Goal: Information Seeking & Learning: Learn about a topic

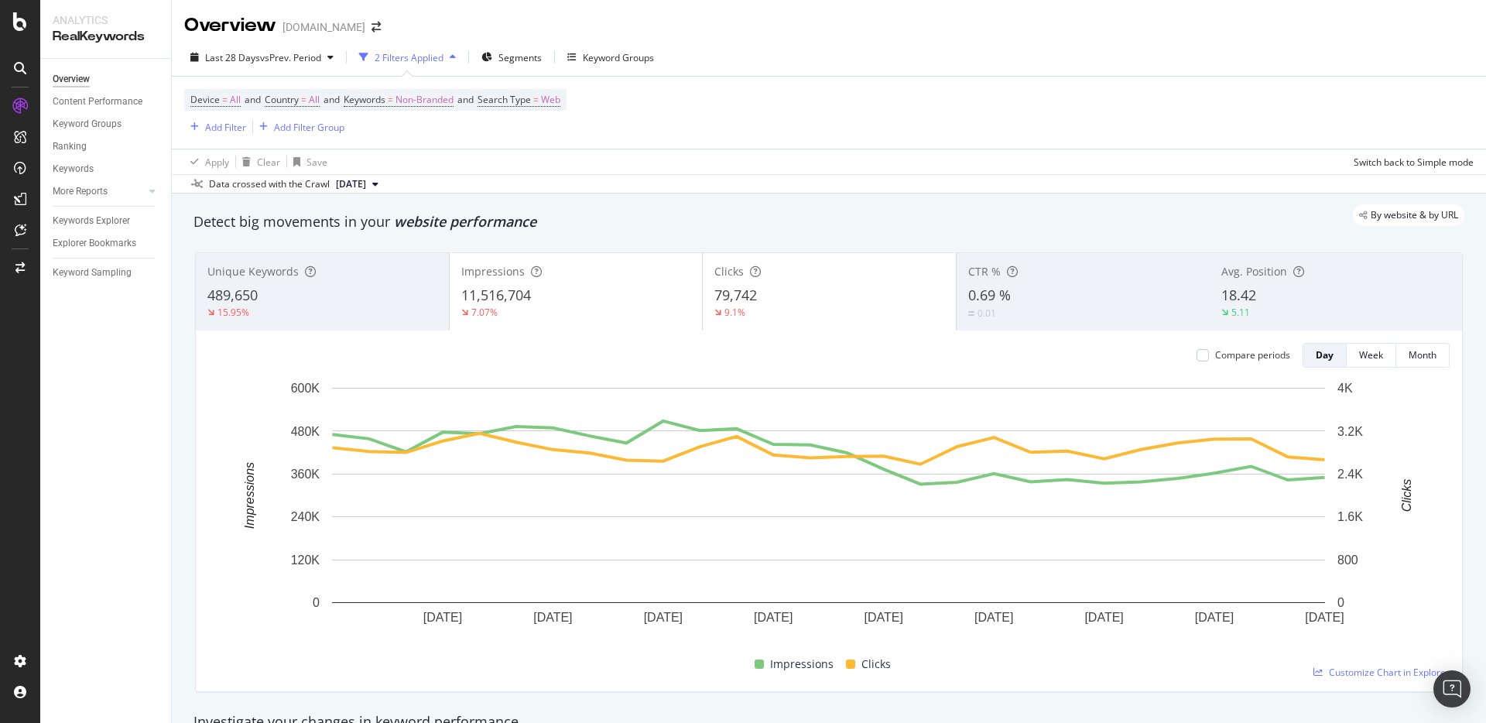
click at [650, 87] on div "Device = All and Country = All and Keywords = Non-Branded and Search Type = Web…" at bounding box center [829, 113] width 1290 height 72
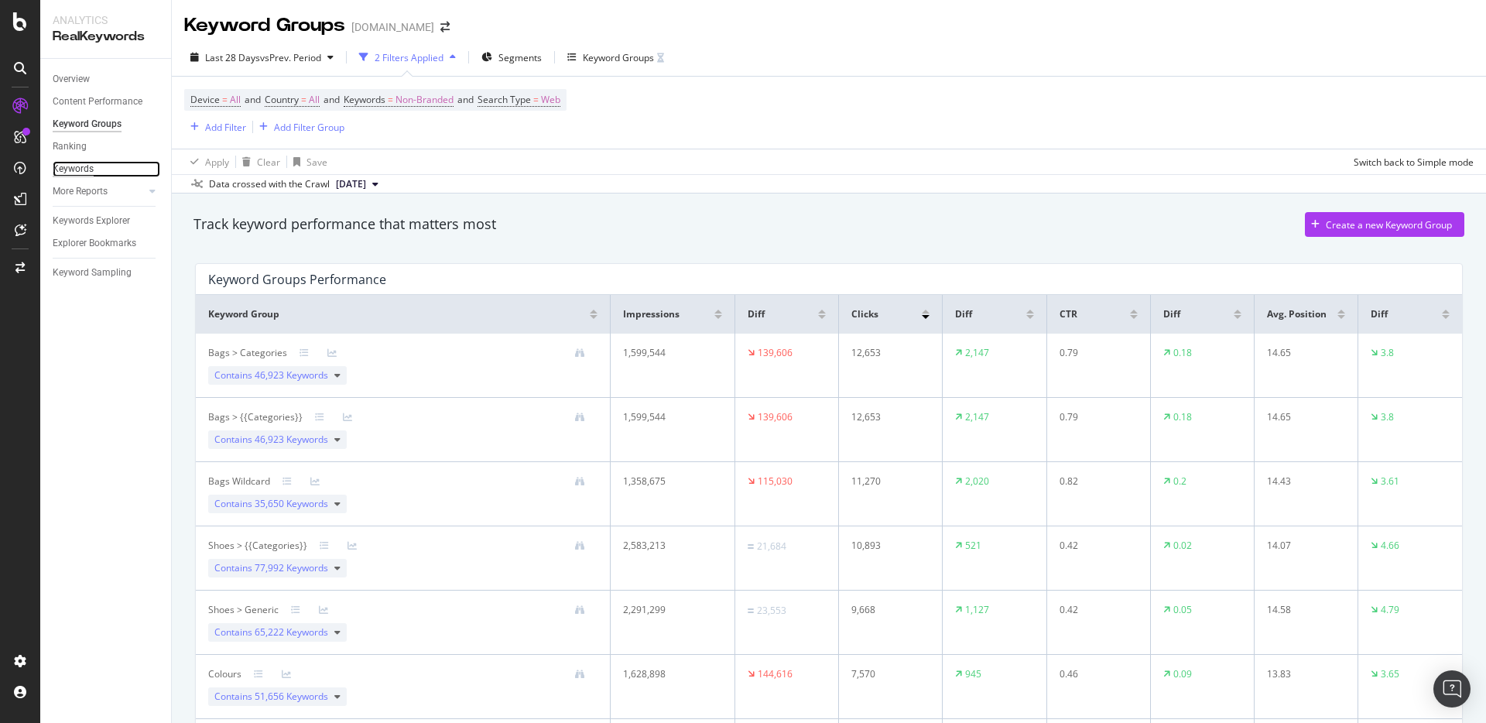
click at [77, 162] on div "Keywords" at bounding box center [73, 169] width 41 height 16
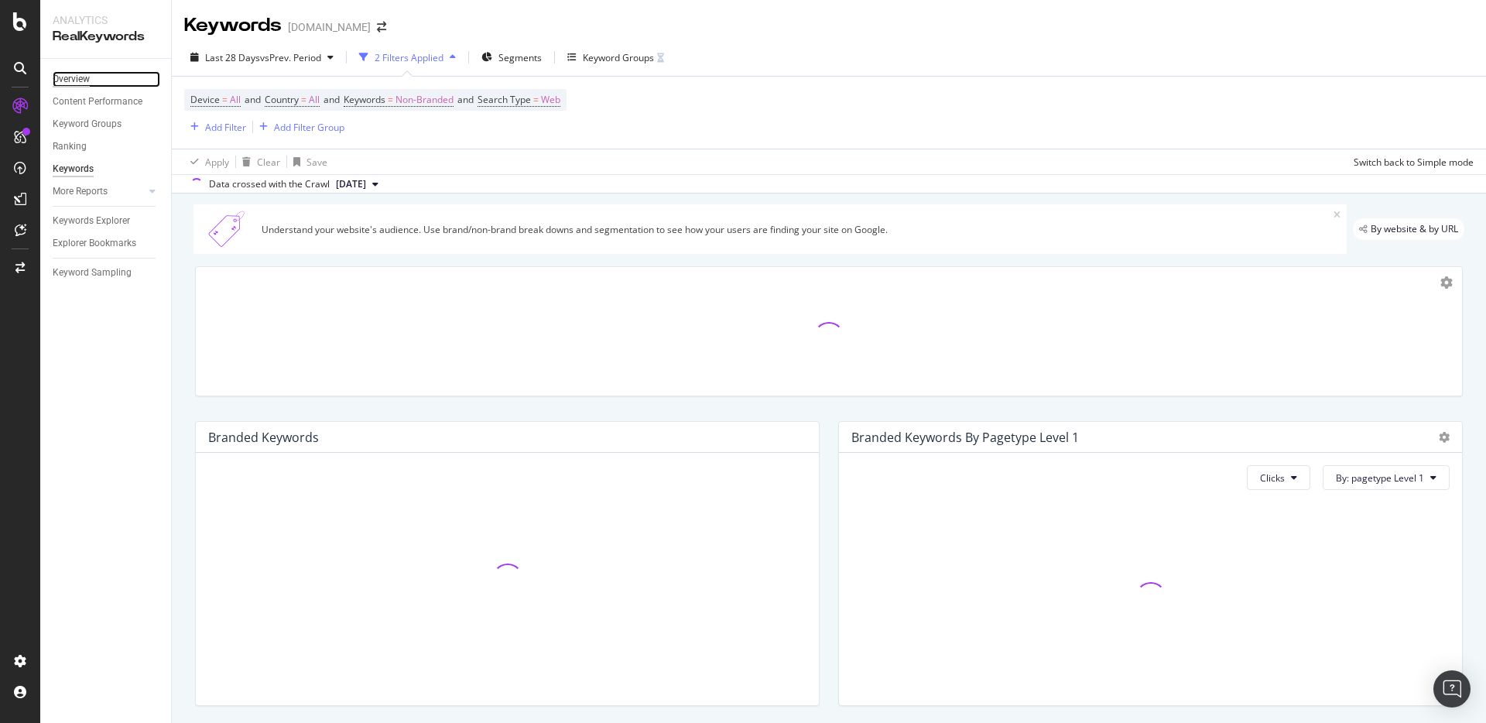
click at [81, 77] on div "Overview" at bounding box center [71, 79] width 37 height 16
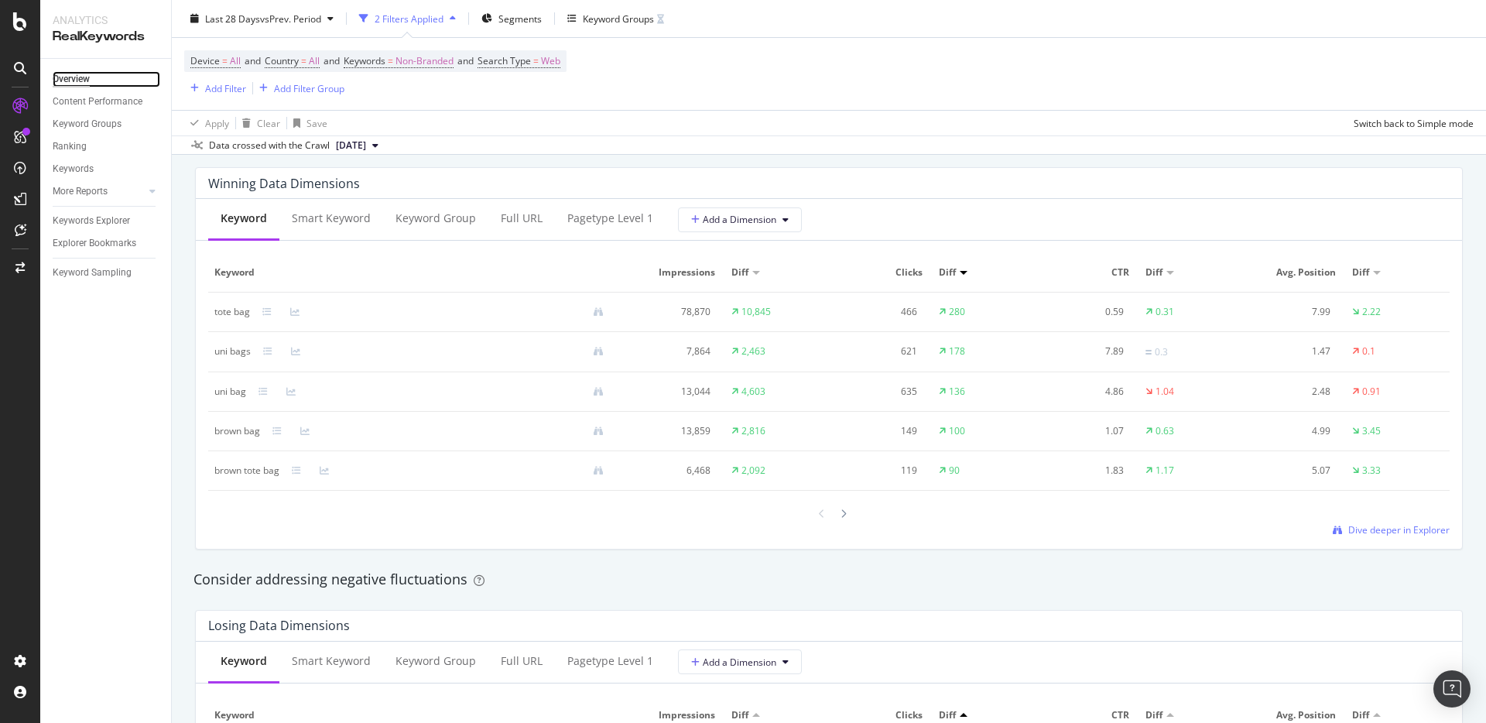
scroll to position [1390, 0]
click at [842, 509] on icon at bounding box center [844, 512] width 6 height 9
click at [845, 514] on icon at bounding box center [844, 512] width 6 height 9
click at [841, 512] on icon at bounding box center [844, 513] width 6 height 9
click at [841, 512] on icon at bounding box center [844, 511] width 6 height 9
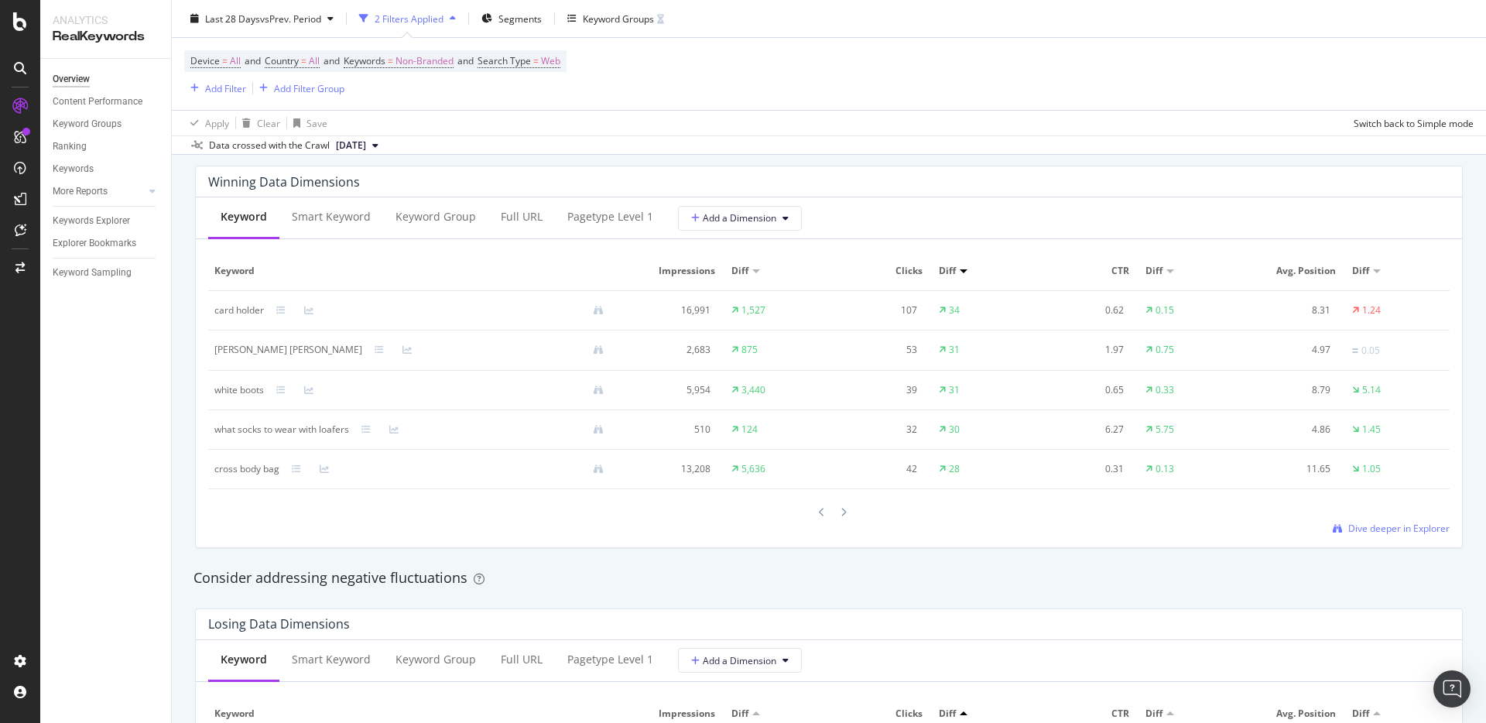
click at [841, 512] on icon at bounding box center [844, 512] width 6 height 9
click at [846, 513] on icon at bounding box center [844, 509] width 6 height 9
click at [845, 516] on div at bounding box center [844, 509] width 14 height 21
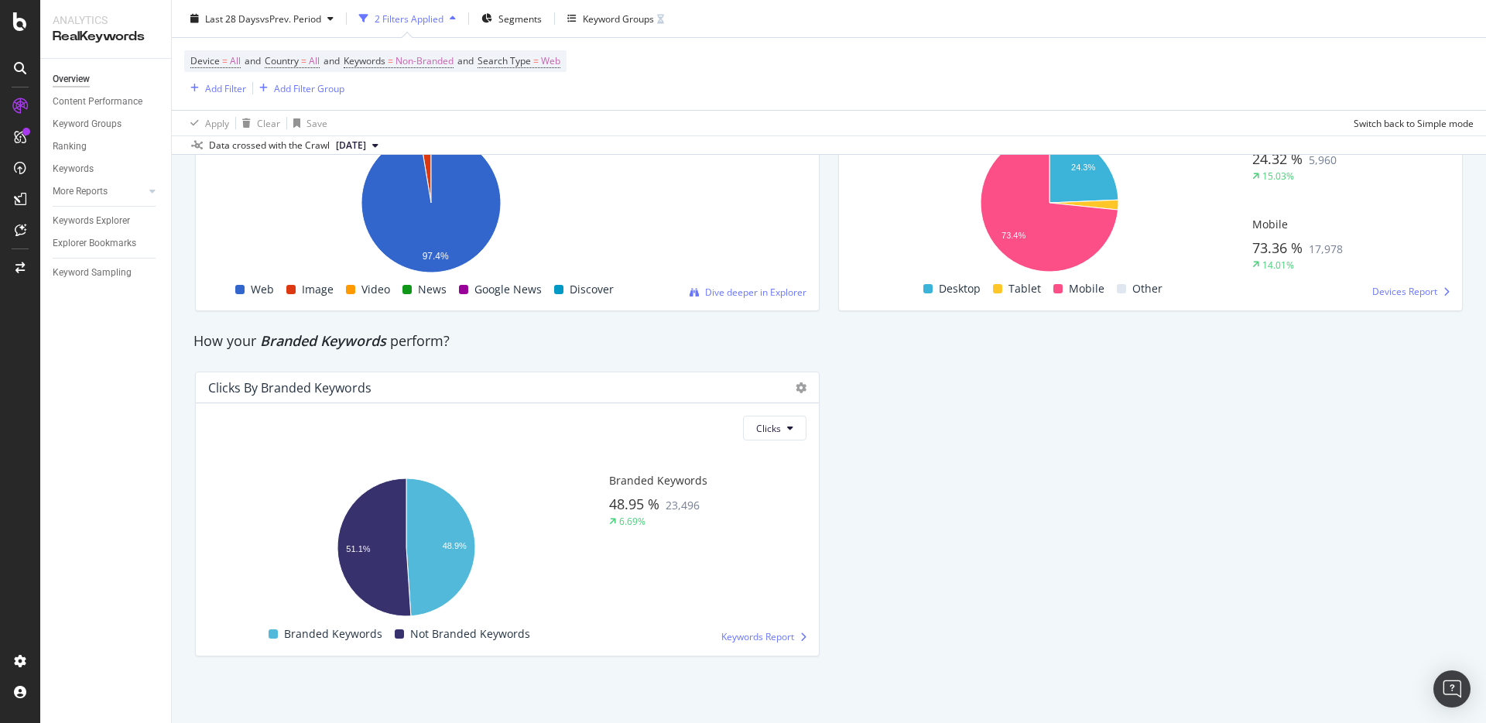
scroll to position [2758, 0]
click at [110, 216] on div "Keywords Explorer" at bounding box center [91, 221] width 77 height 16
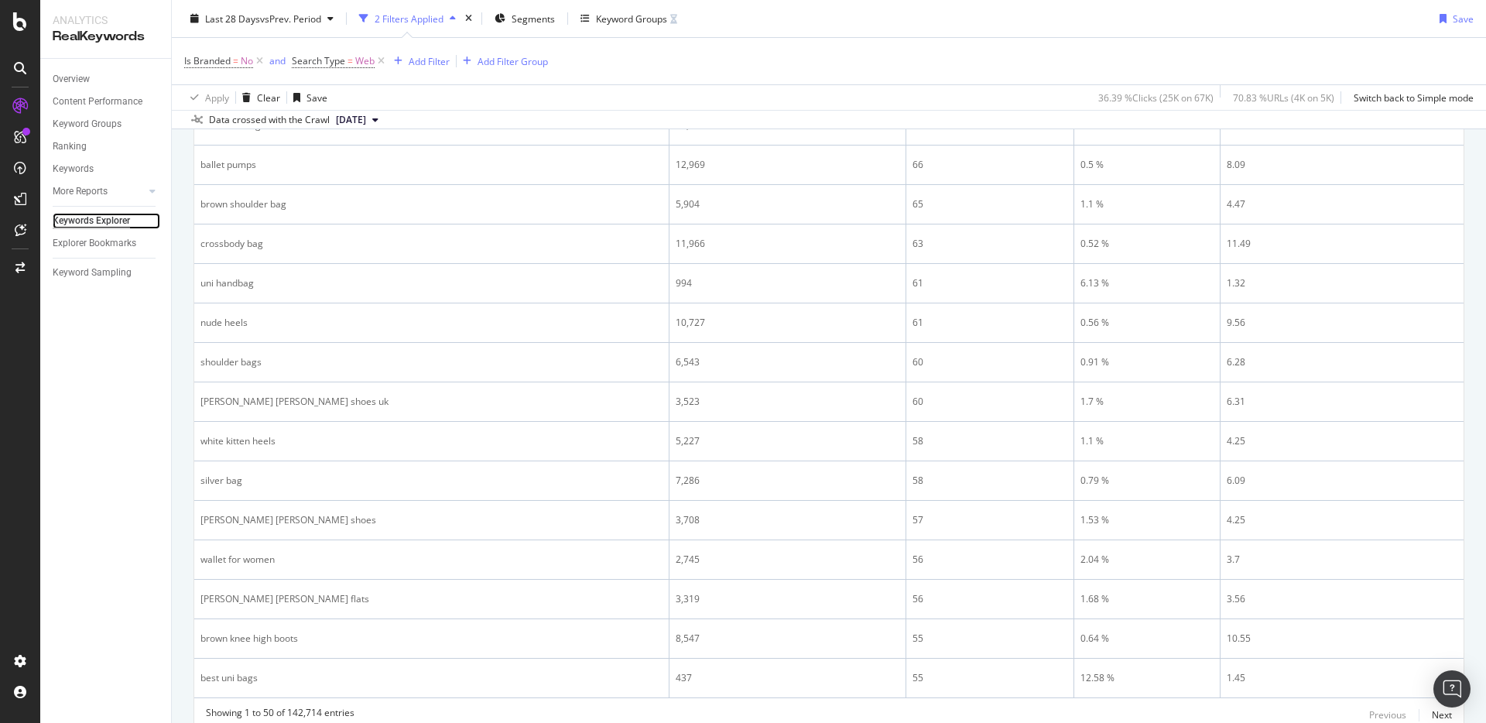
scroll to position [2093, 0]
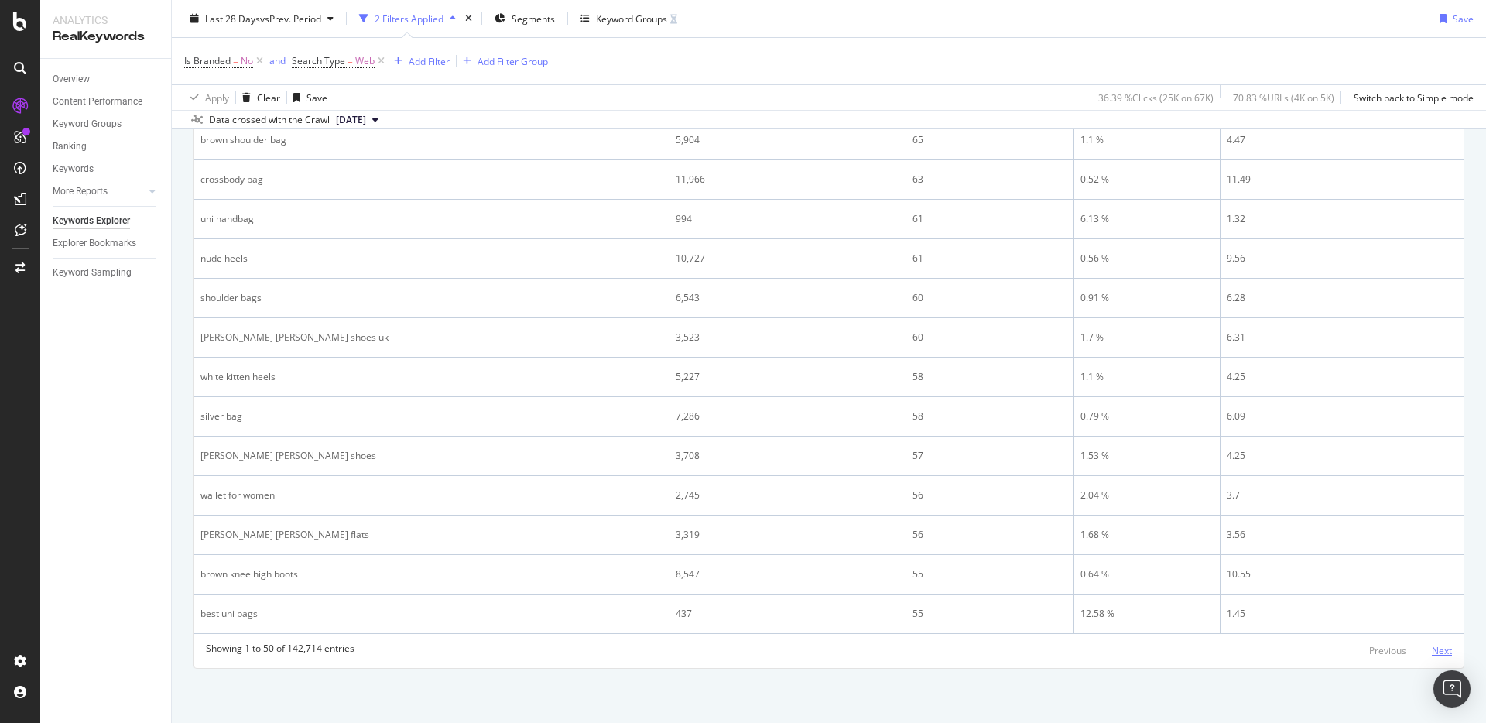
click at [1444, 649] on div "Next" at bounding box center [1442, 650] width 20 height 13
click at [1438, 650] on div "Next" at bounding box center [1442, 650] width 20 height 13
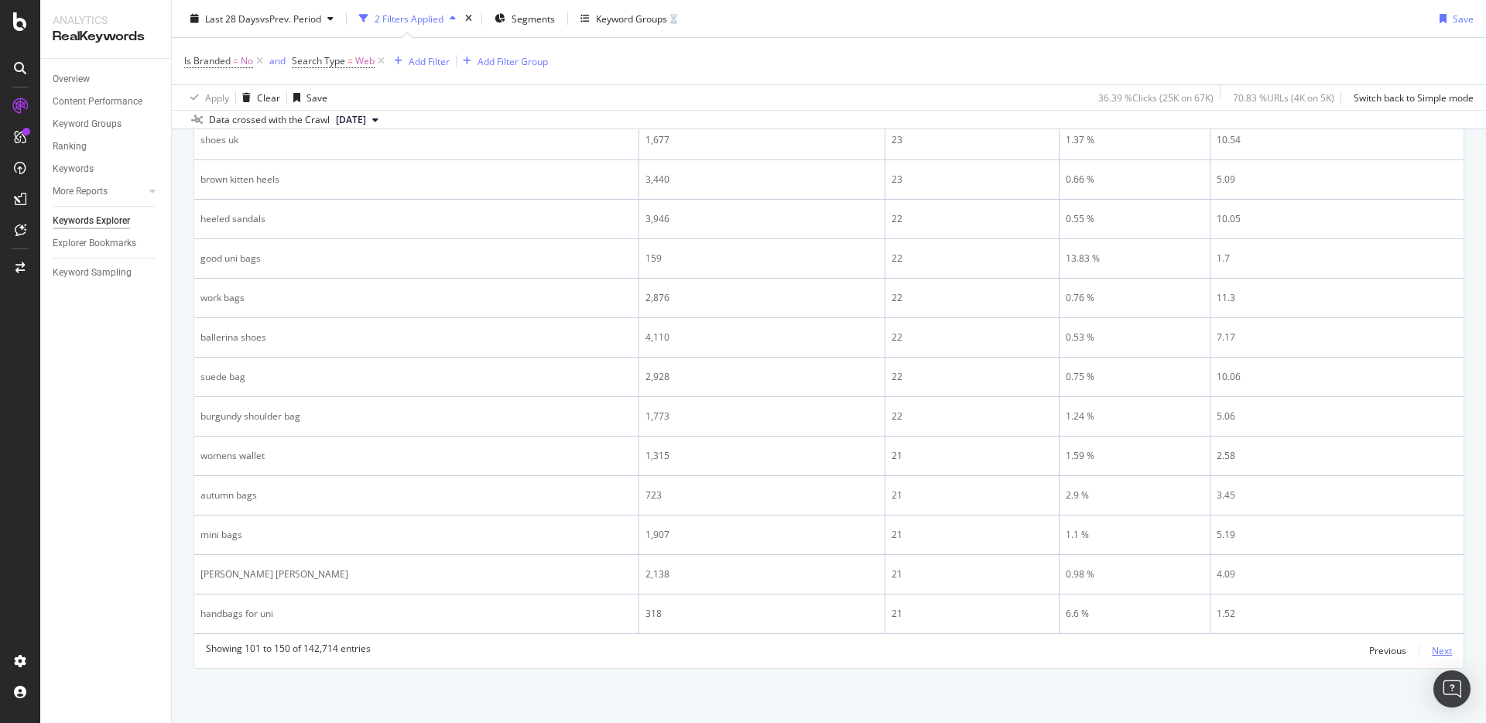
click at [1432, 649] on div "Next" at bounding box center [1442, 650] width 20 height 13
click at [1441, 659] on button "Next" at bounding box center [1442, 651] width 20 height 19
drag, startPoint x: 1449, startPoint y: 652, endPoint x: 1442, endPoint y: 648, distance: 8.0
click at [1448, 652] on div "Next" at bounding box center [1442, 650] width 20 height 13
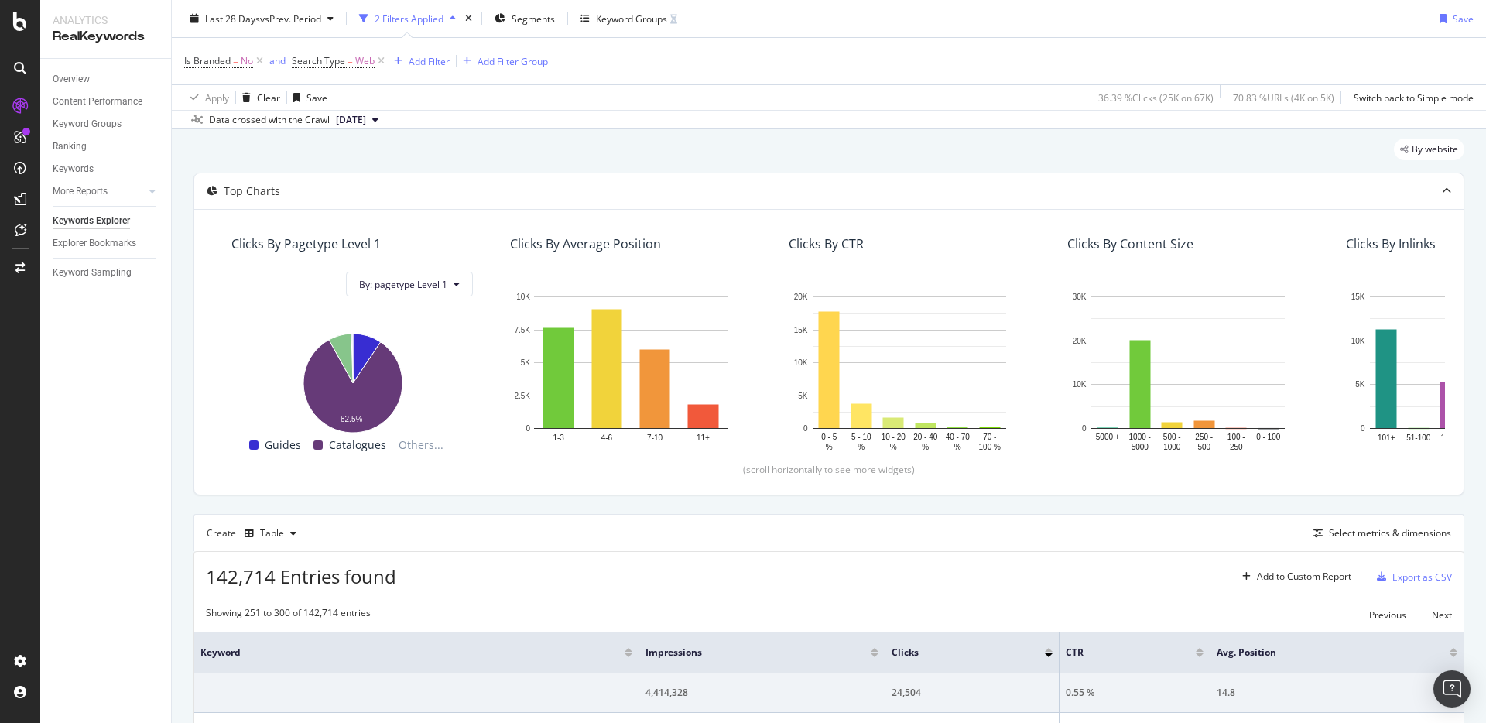
scroll to position [0, 0]
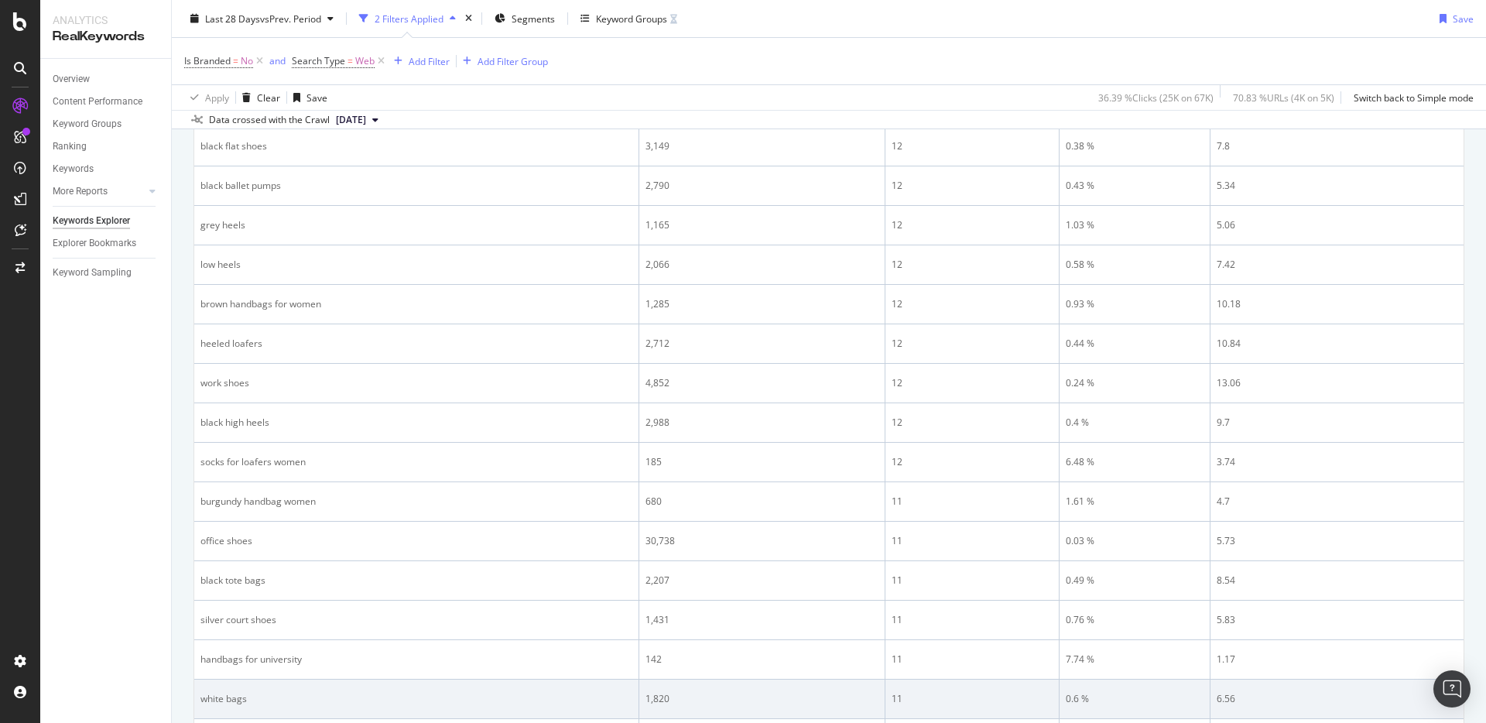
scroll to position [2093, 0]
click at [1442, 646] on div "Next" at bounding box center [1442, 650] width 20 height 13
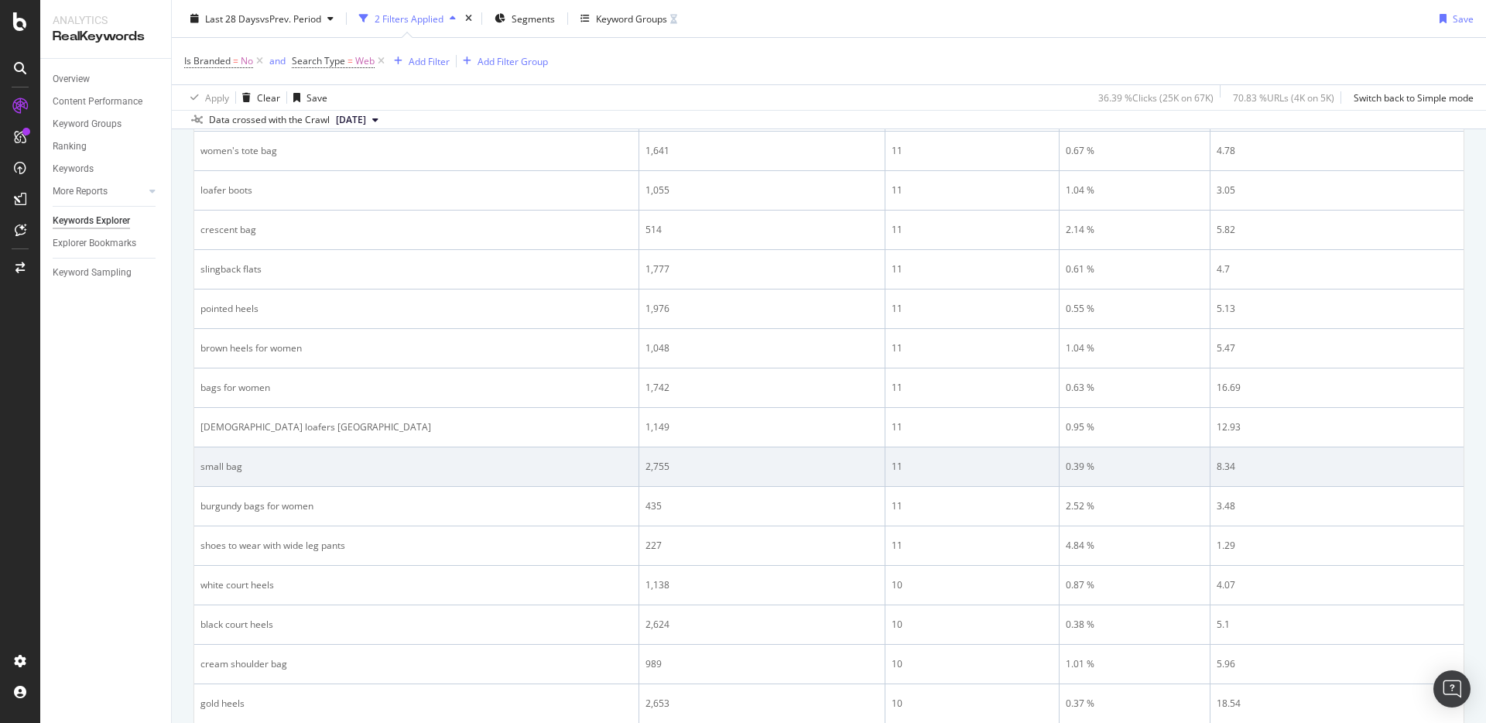
scroll to position [743, 0]
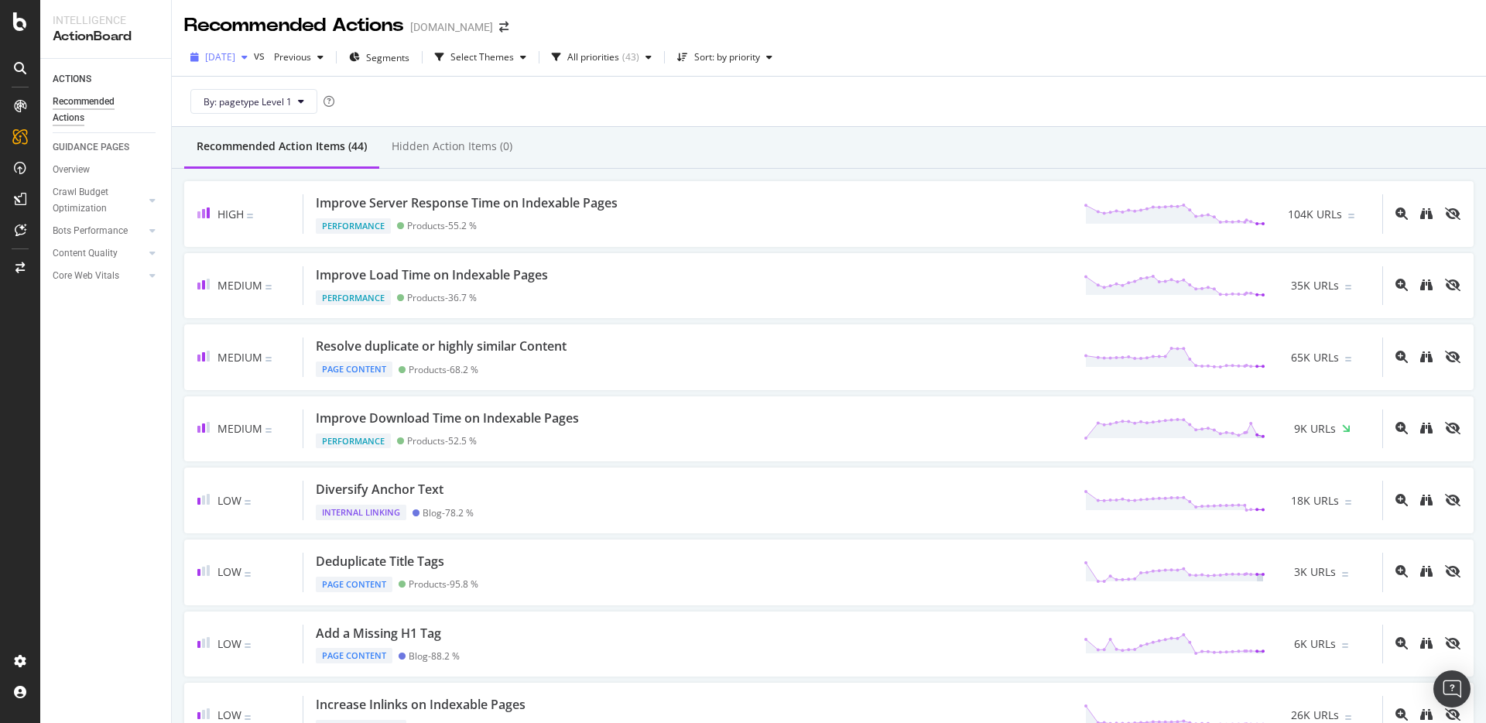
click at [235, 58] on span "[DATE]" at bounding box center [220, 56] width 30 height 13
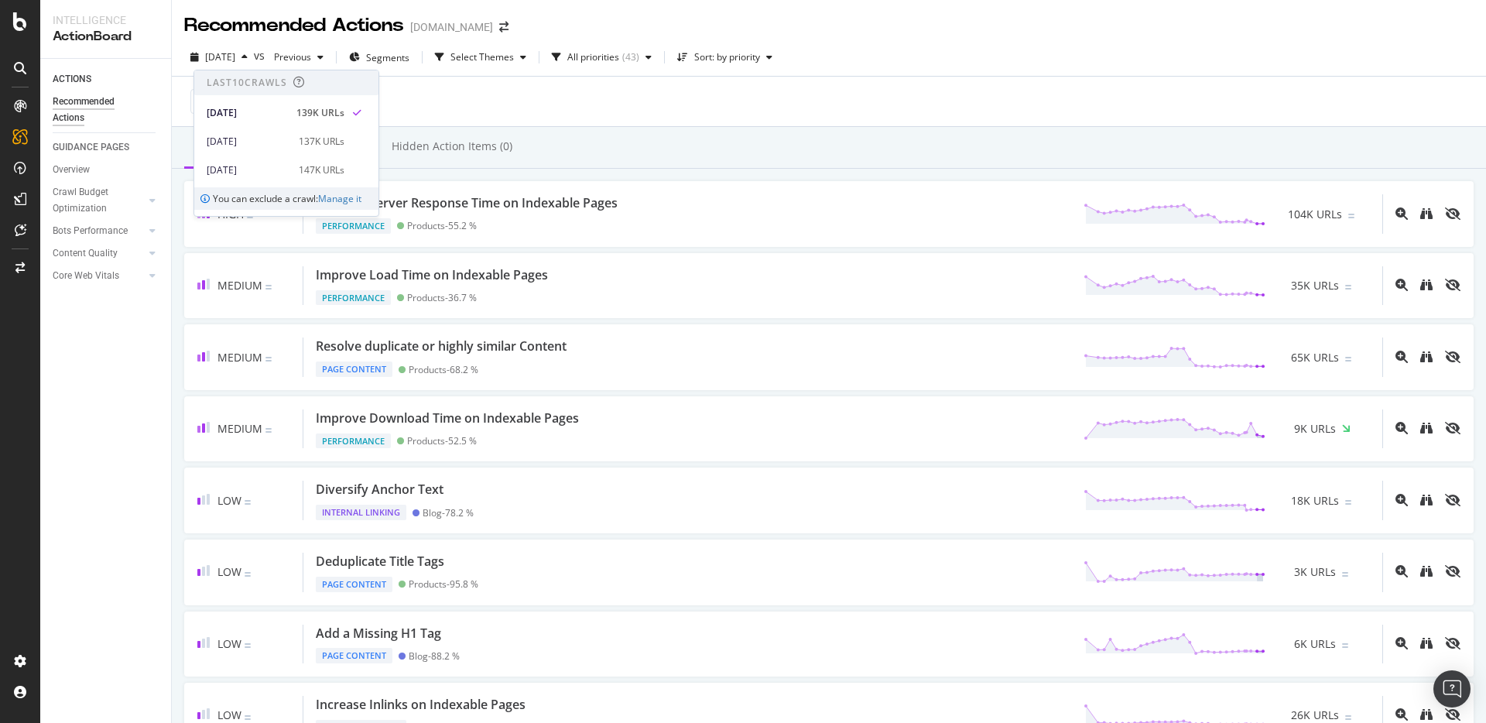
click at [502, 105] on div "By: pagetype Level 1" at bounding box center [829, 102] width 1290 height 50
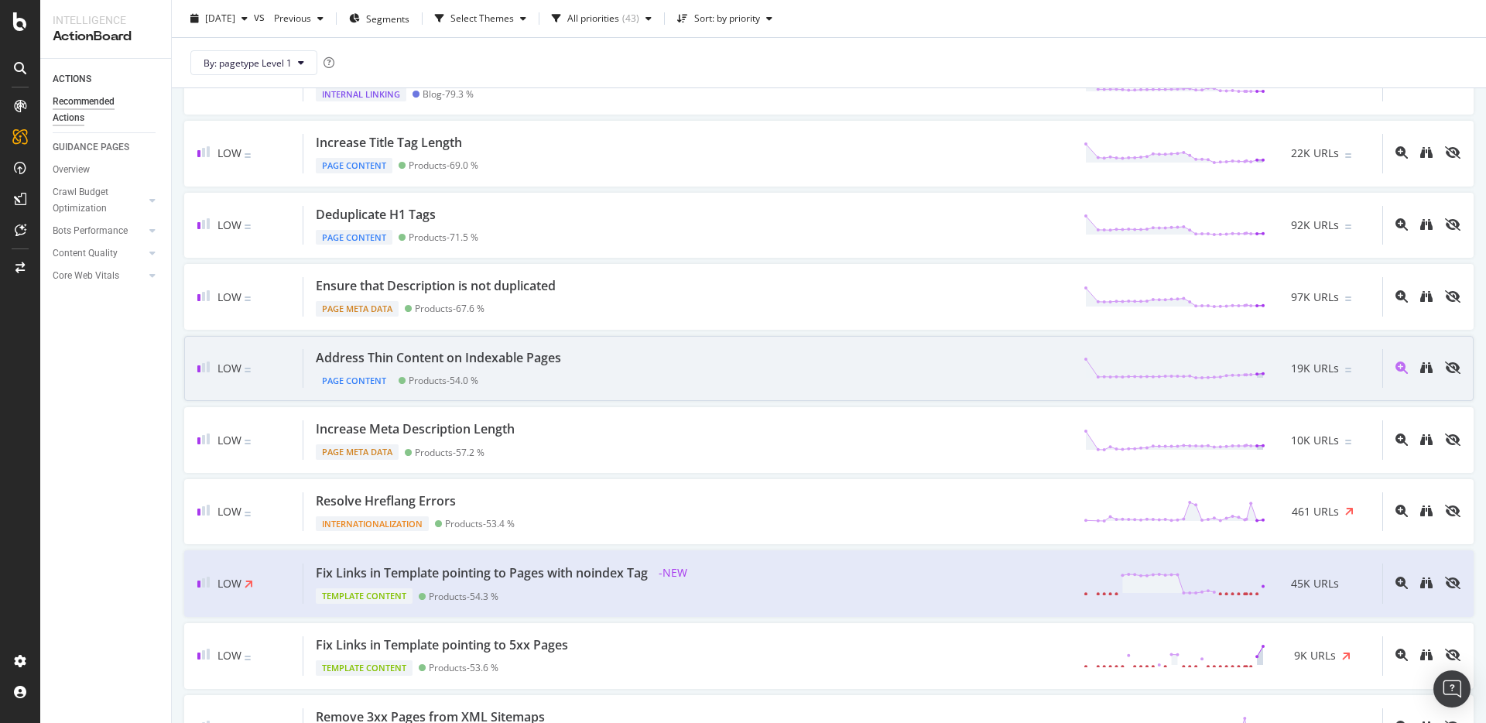
scroll to position [697, 0]
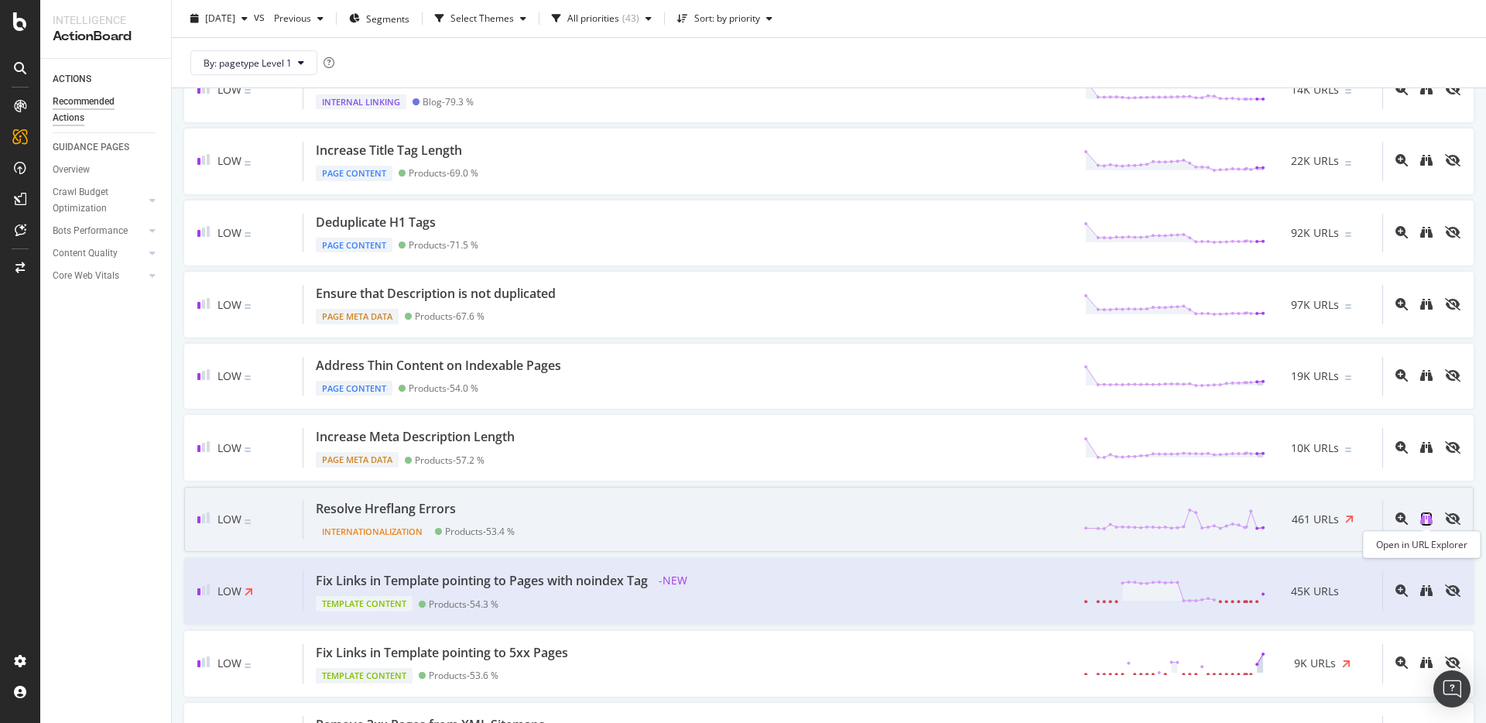
click at [1426, 521] on icon "binoculars" at bounding box center [1426, 518] width 12 height 12
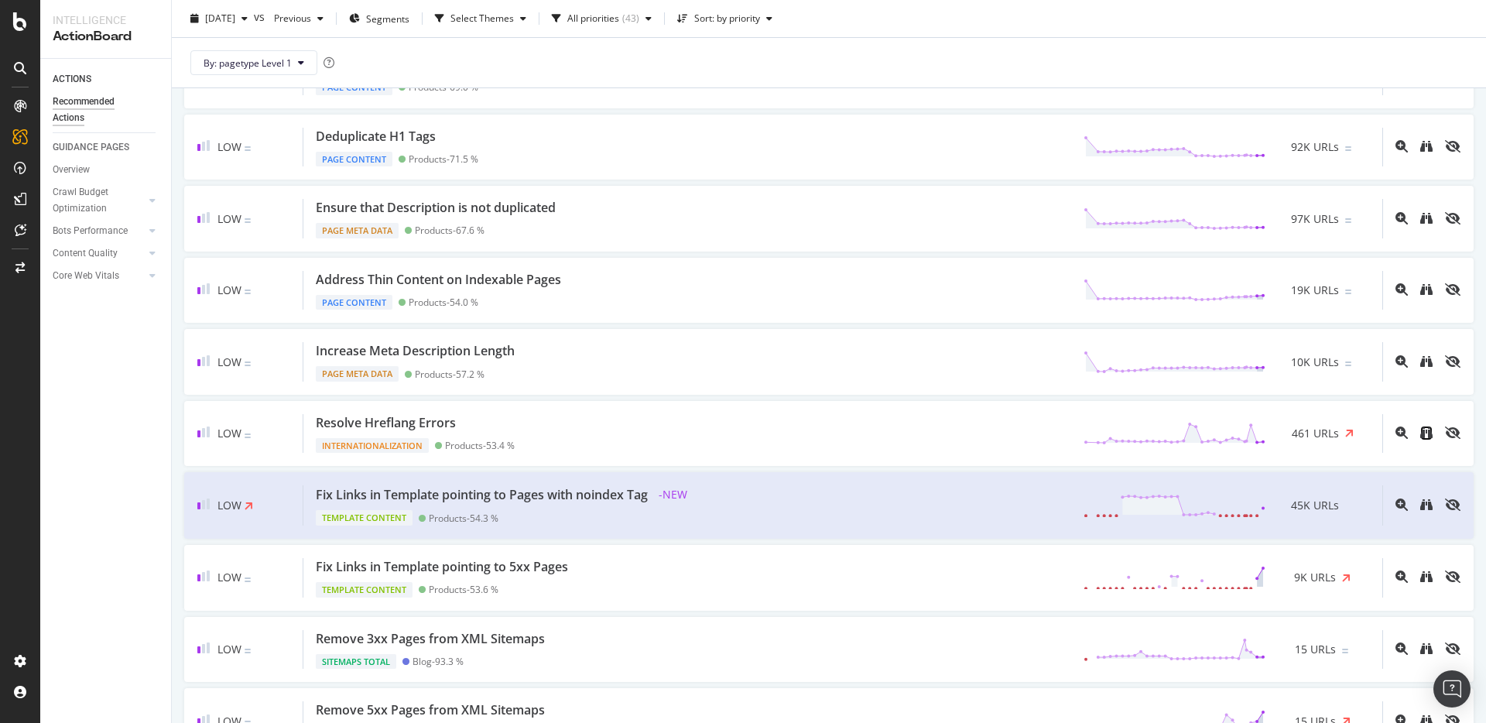
scroll to position [787, 0]
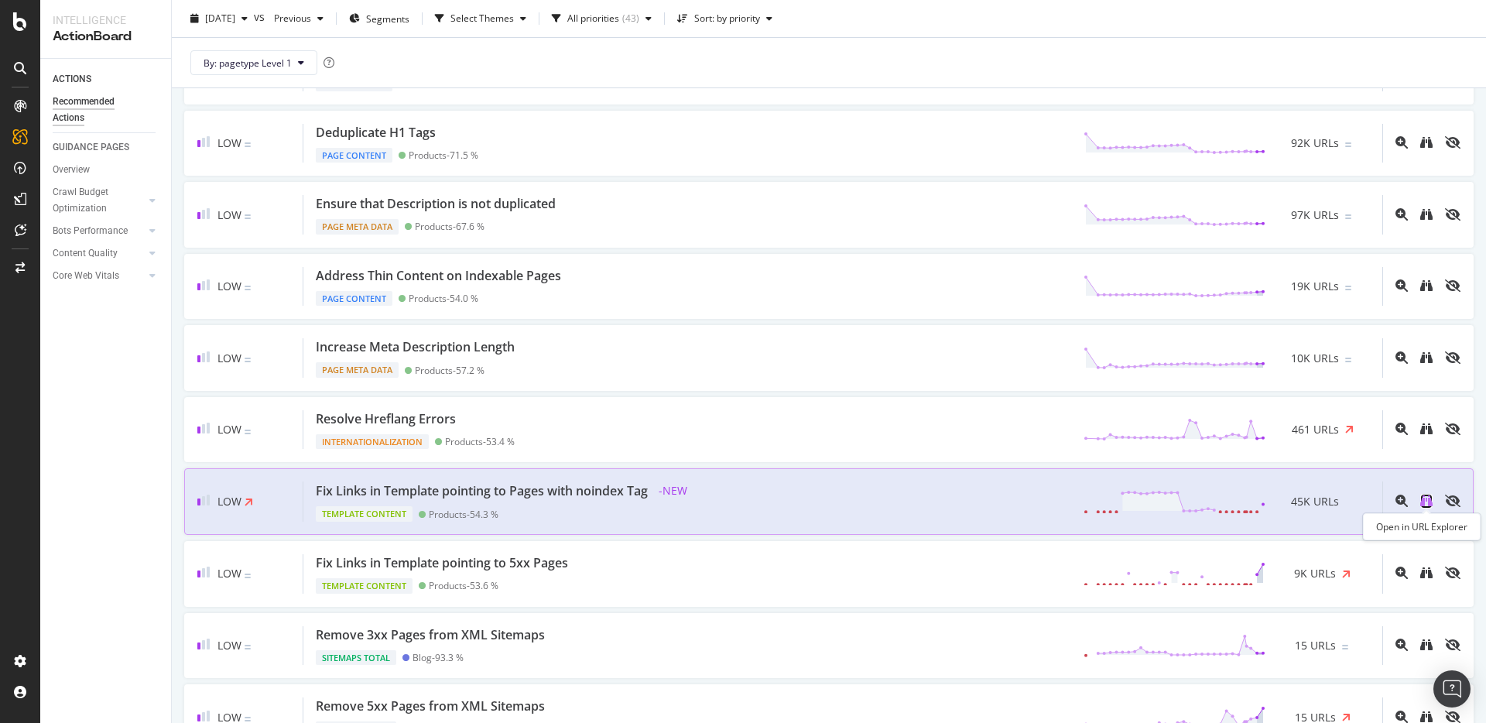
click at [1423, 503] on icon "binoculars" at bounding box center [1426, 501] width 12 height 12
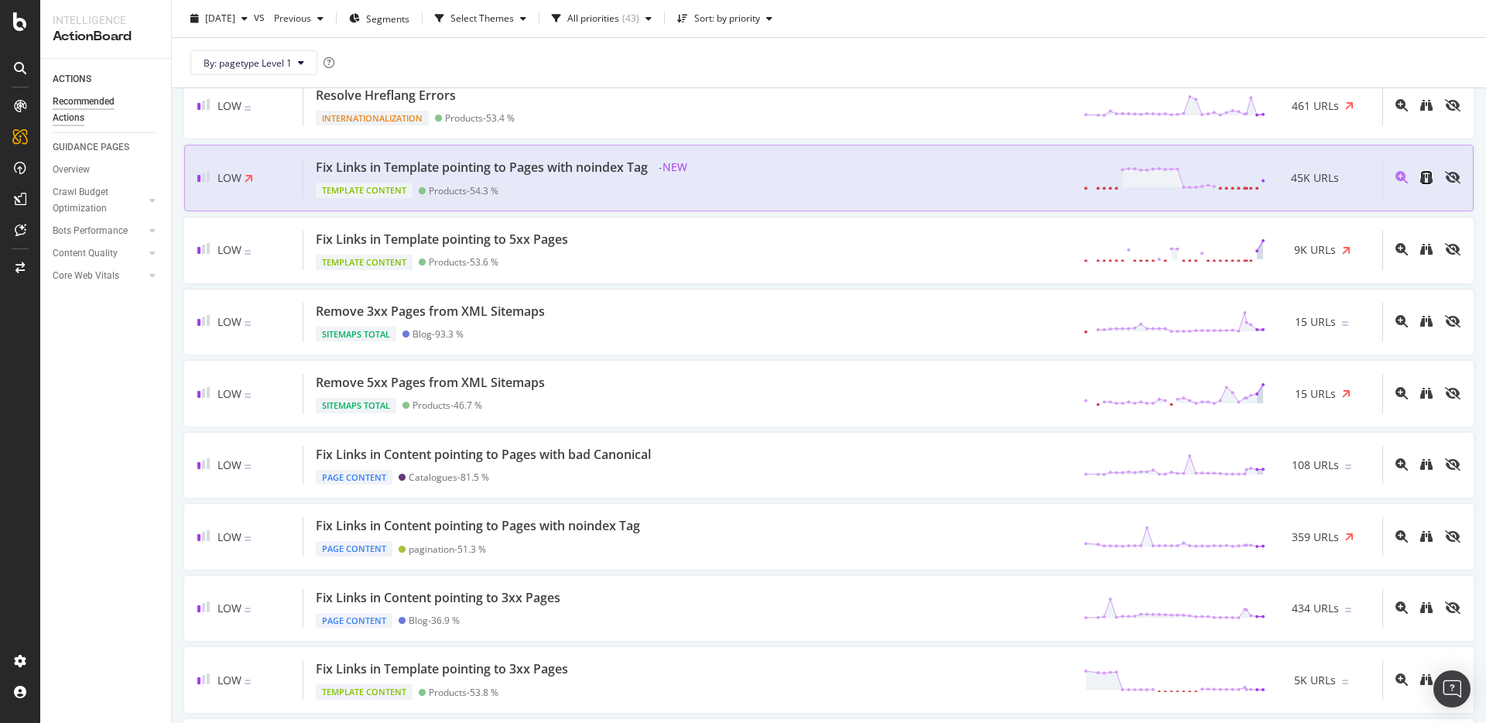
scroll to position [1146, 0]
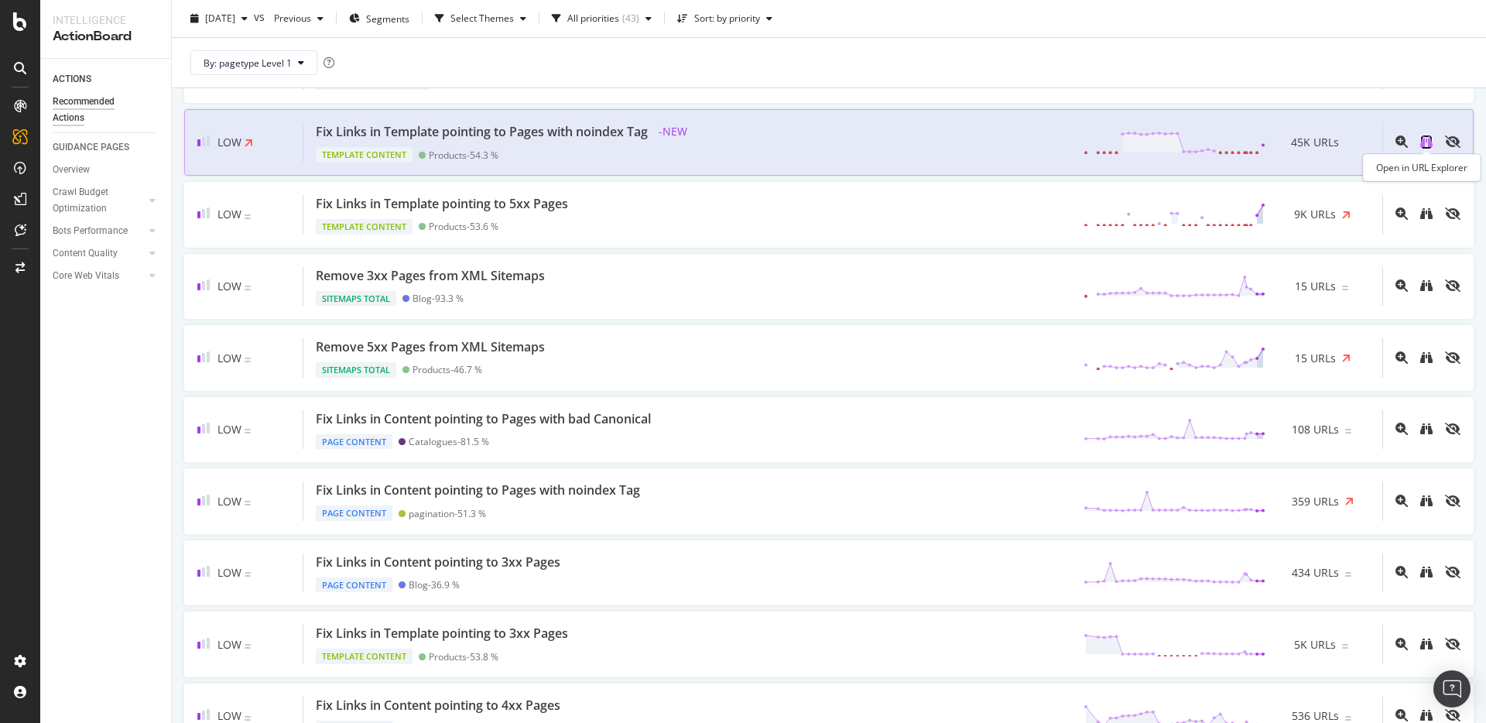
click at [1423, 139] on icon "binoculars" at bounding box center [1426, 141] width 12 height 12
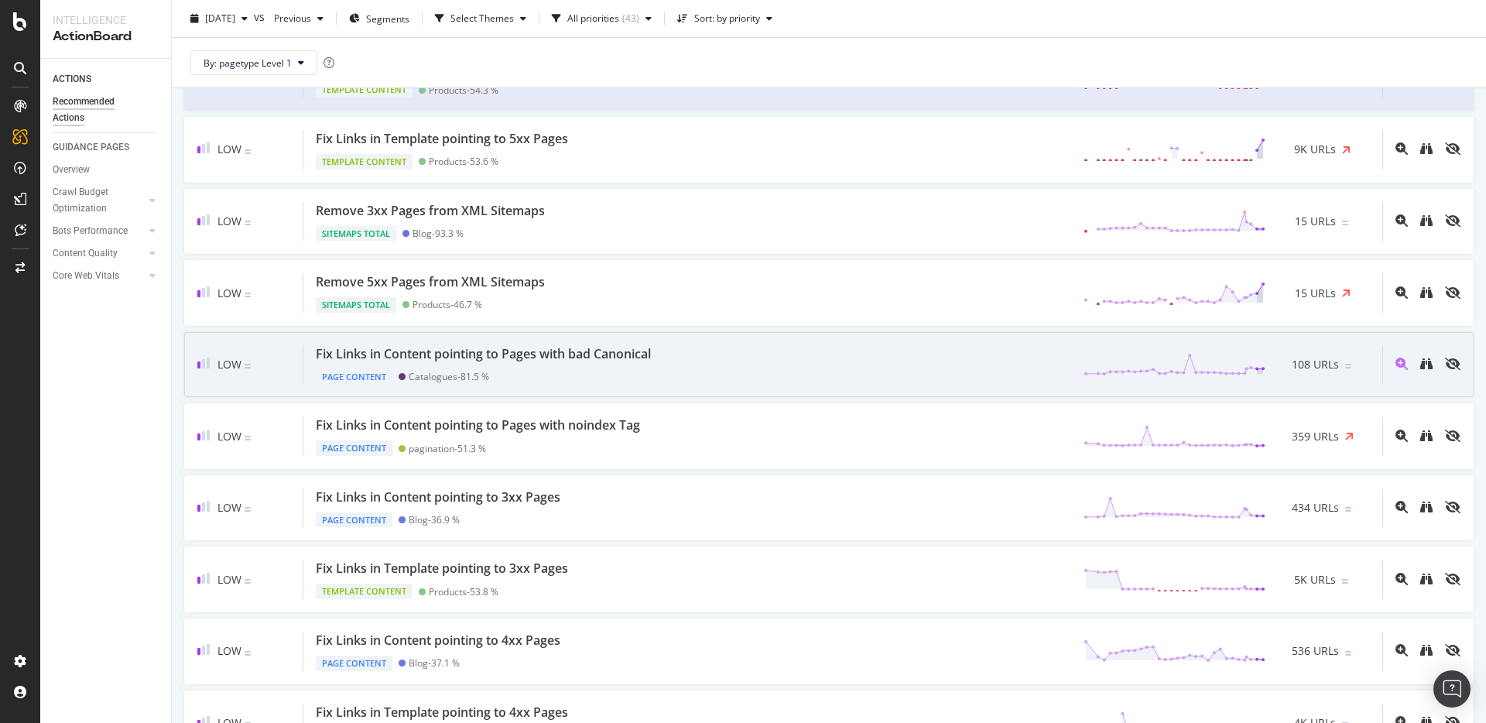
scroll to position [1213, 0]
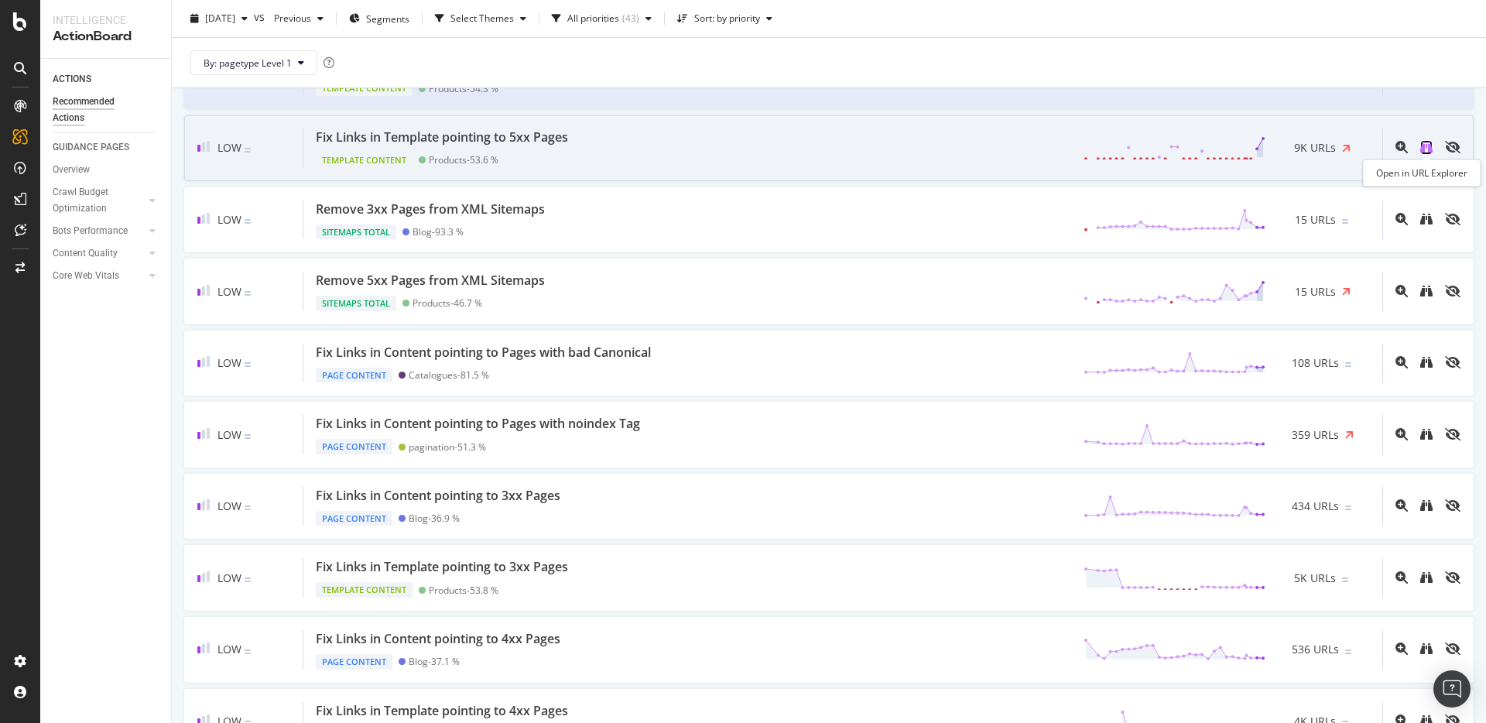
click at [1426, 151] on icon "binoculars" at bounding box center [1426, 147] width 12 height 12
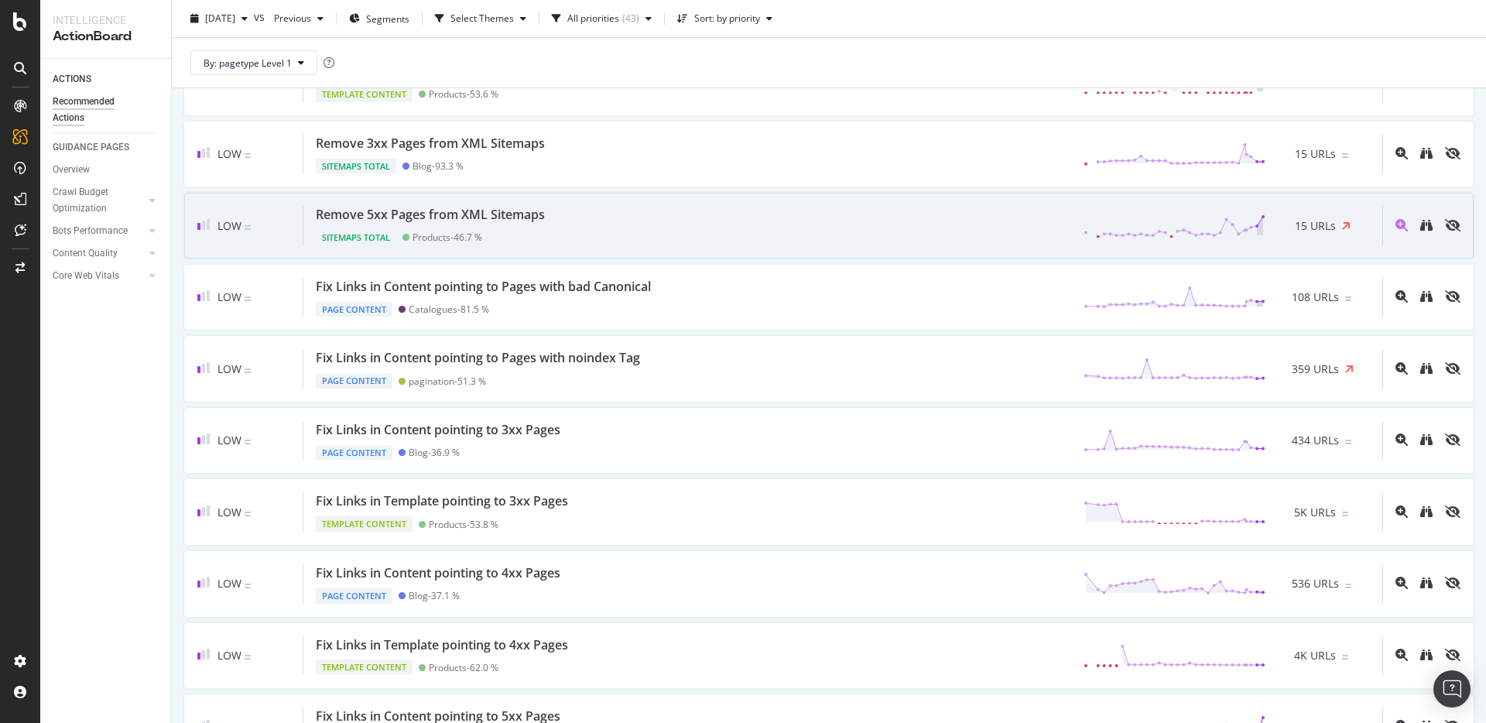
scroll to position [1283, 0]
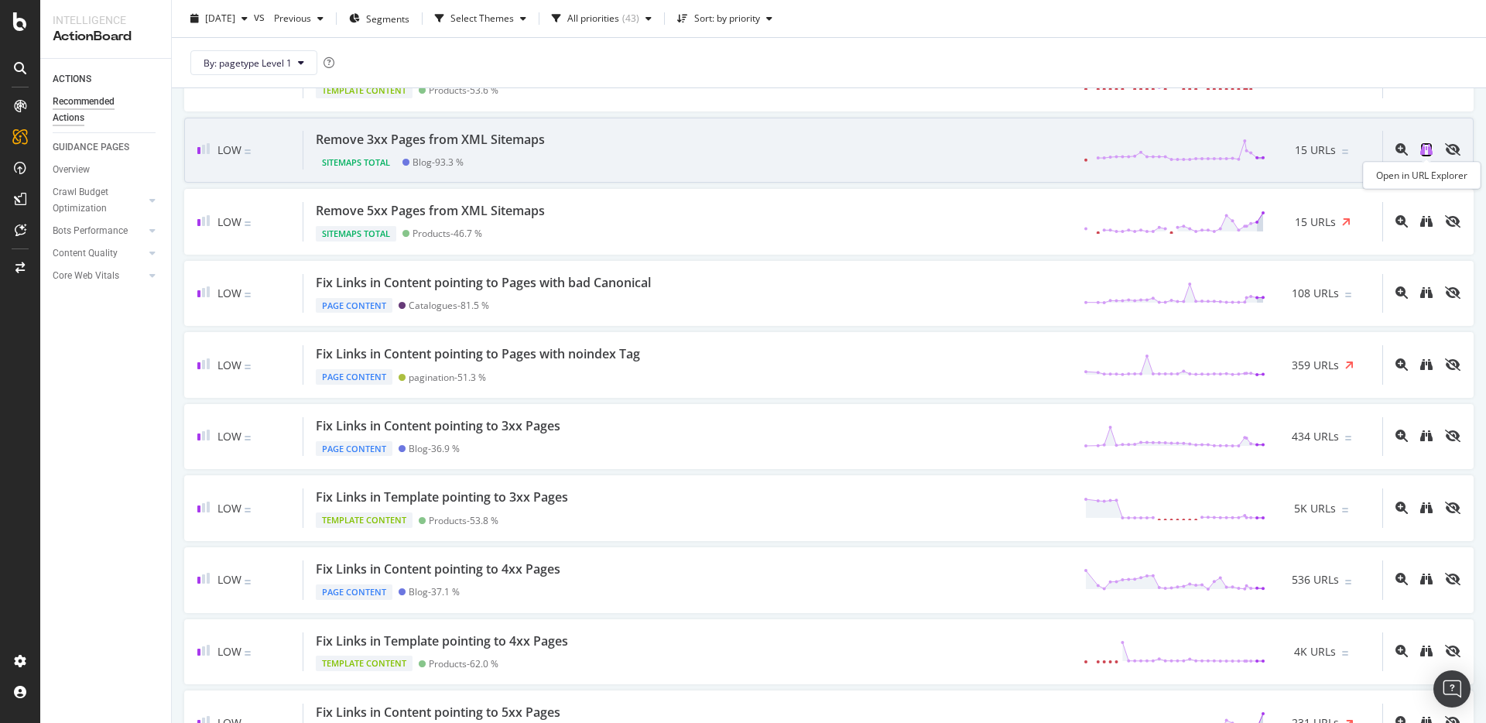
click at [1431, 152] on icon "binoculars" at bounding box center [1426, 149] width 12 height 12
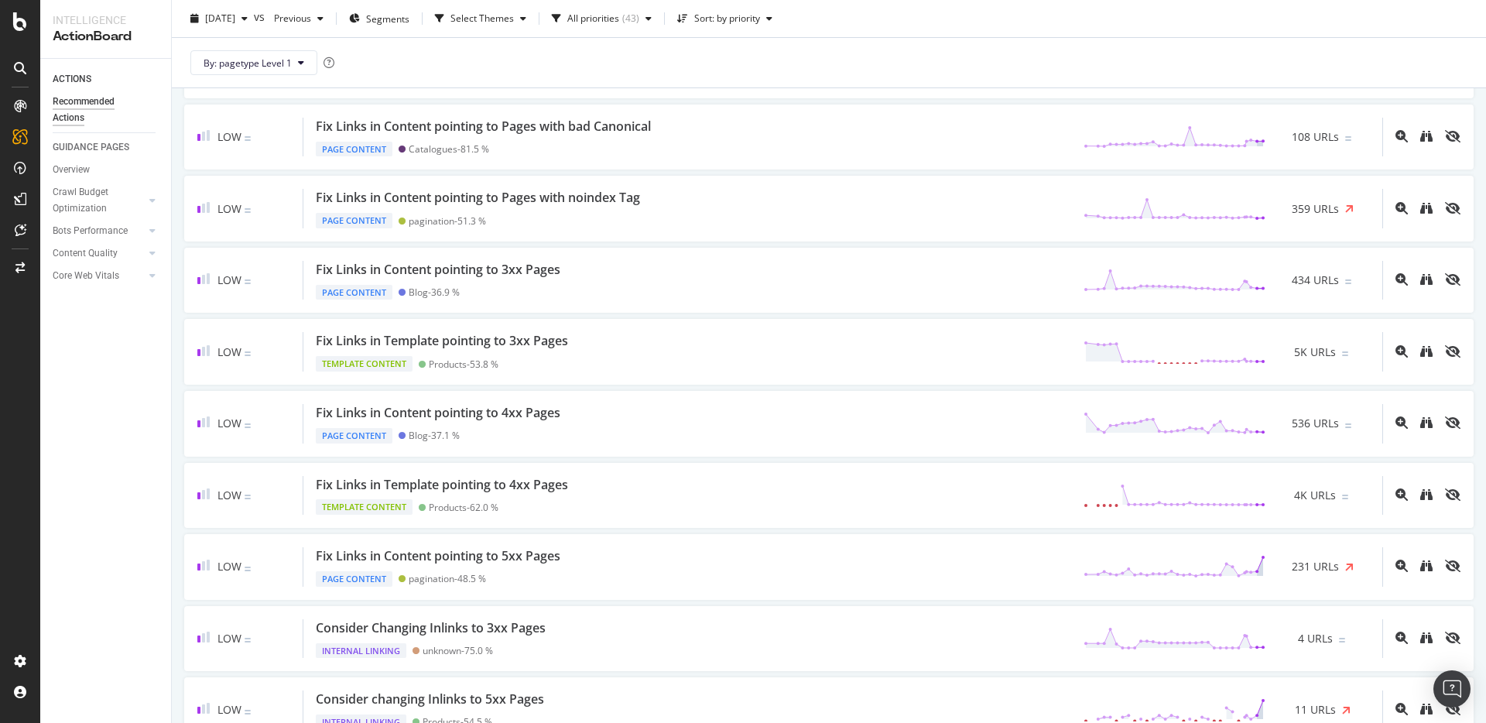
scroll to position [1453, 0]
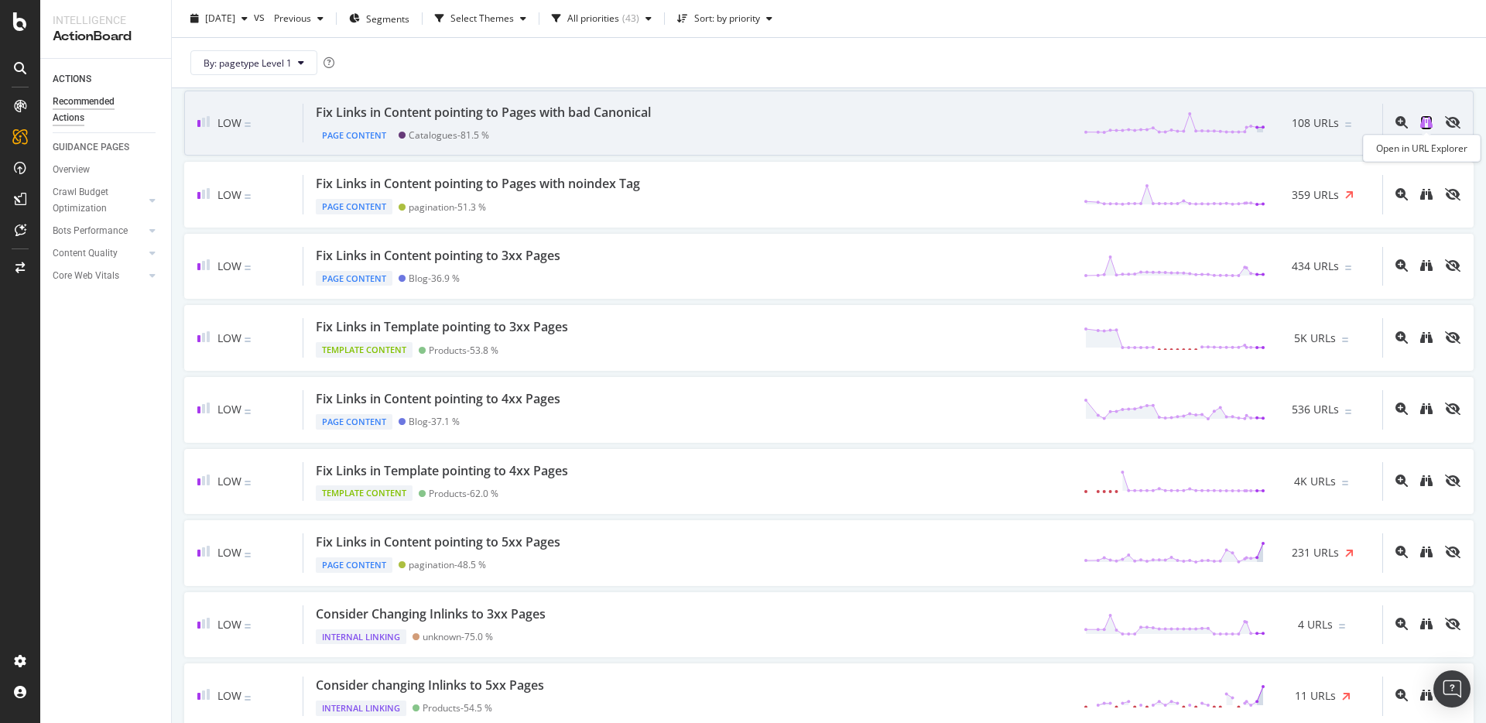
click at [1425, 124] on icon "binoculars" at bounding box center [1426, 122] width 12 height 12
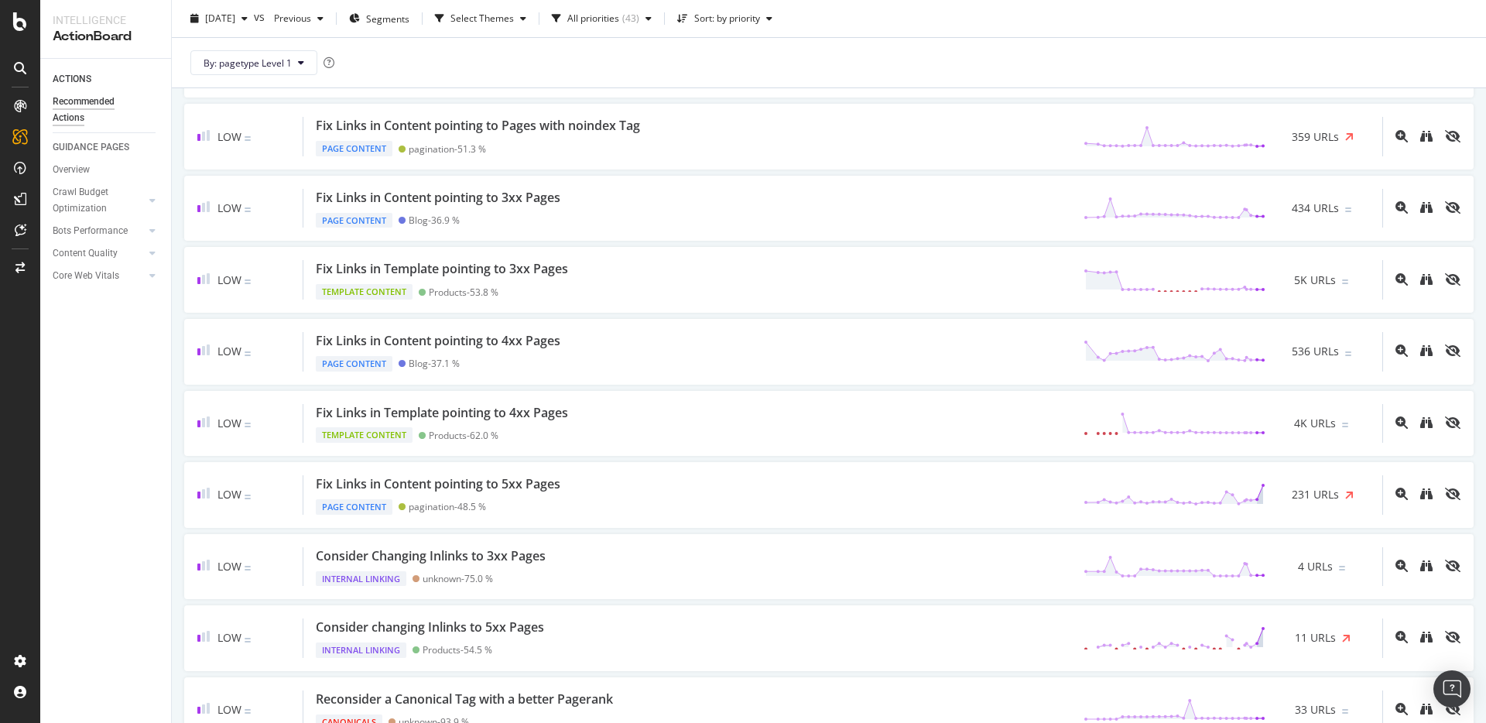
scroll to position [1512, 0]
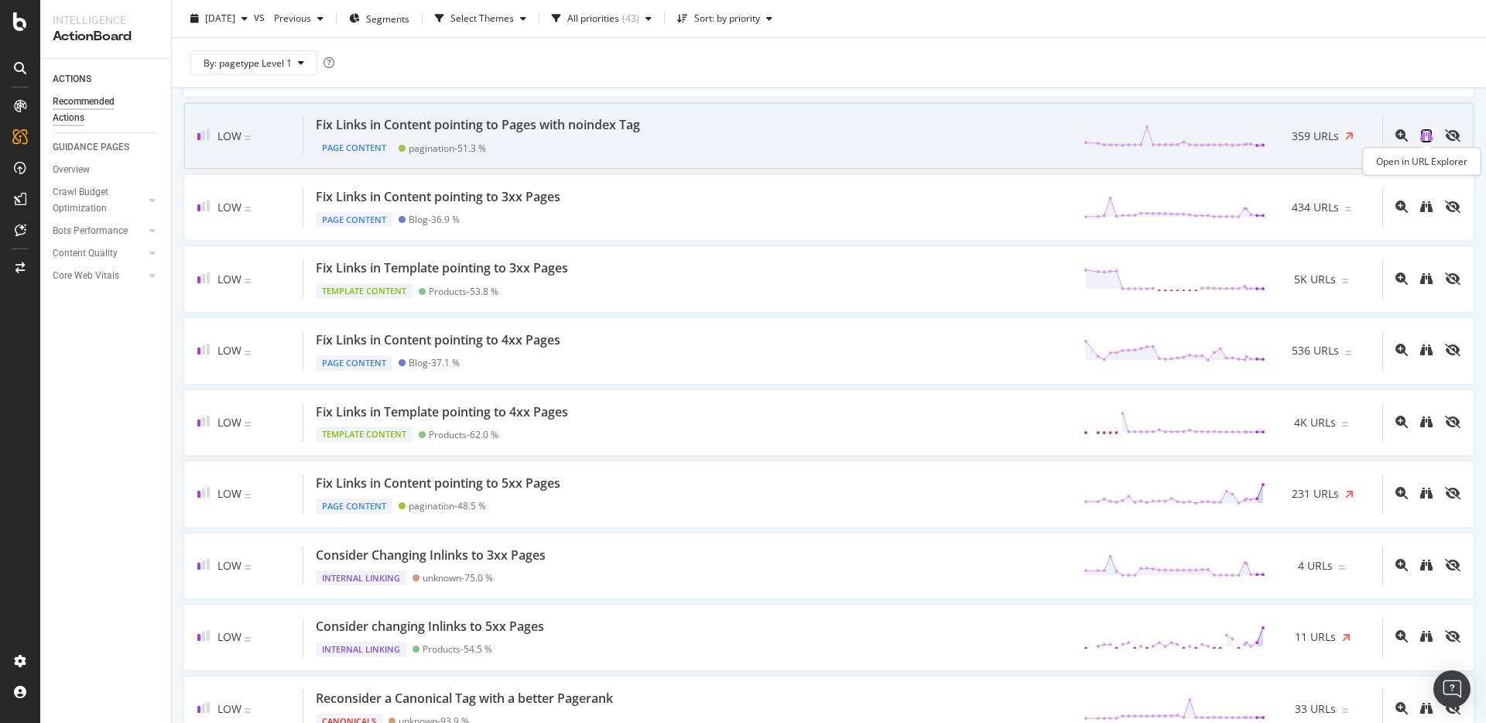
click at [1424, 135] on icon "binoculars" at bounding box center [1426, 135] width 12 height 12
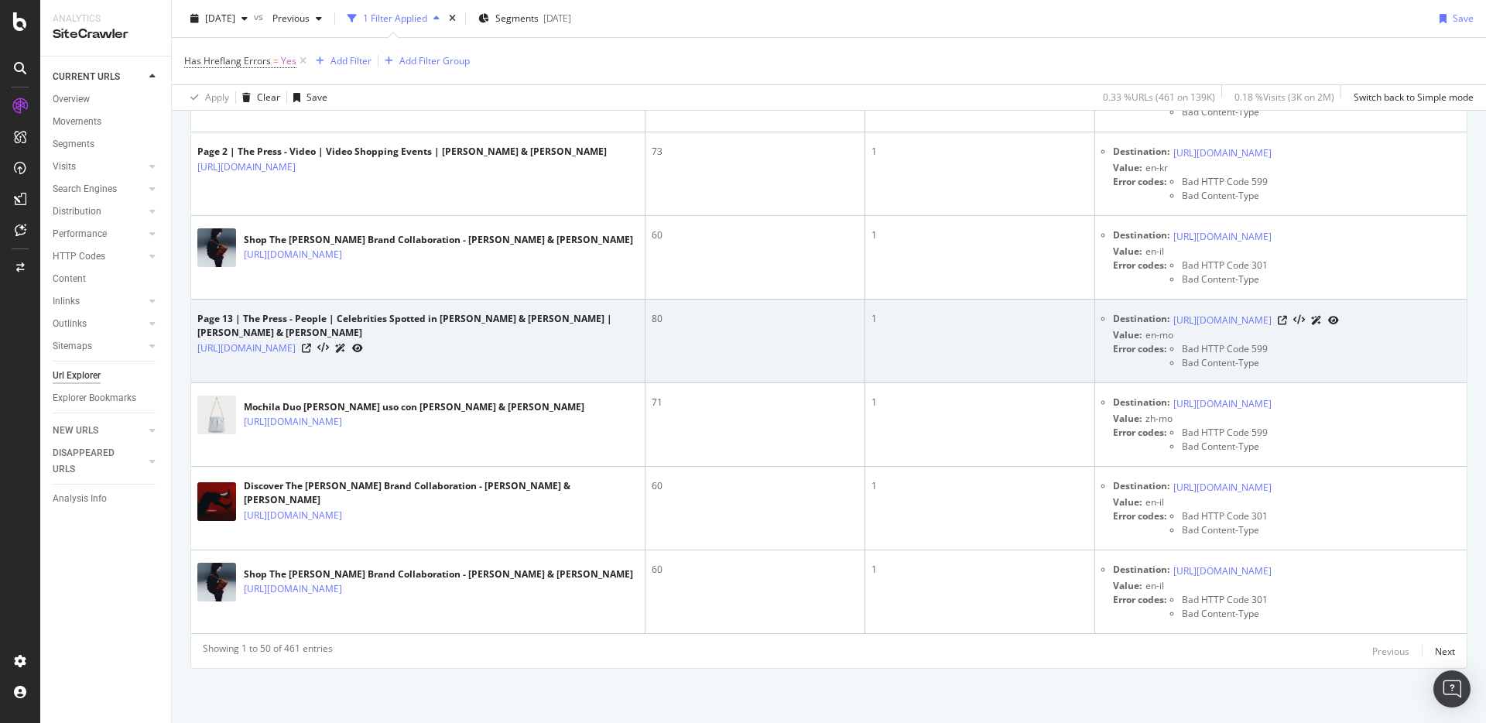
scroll to position [15496, 0]
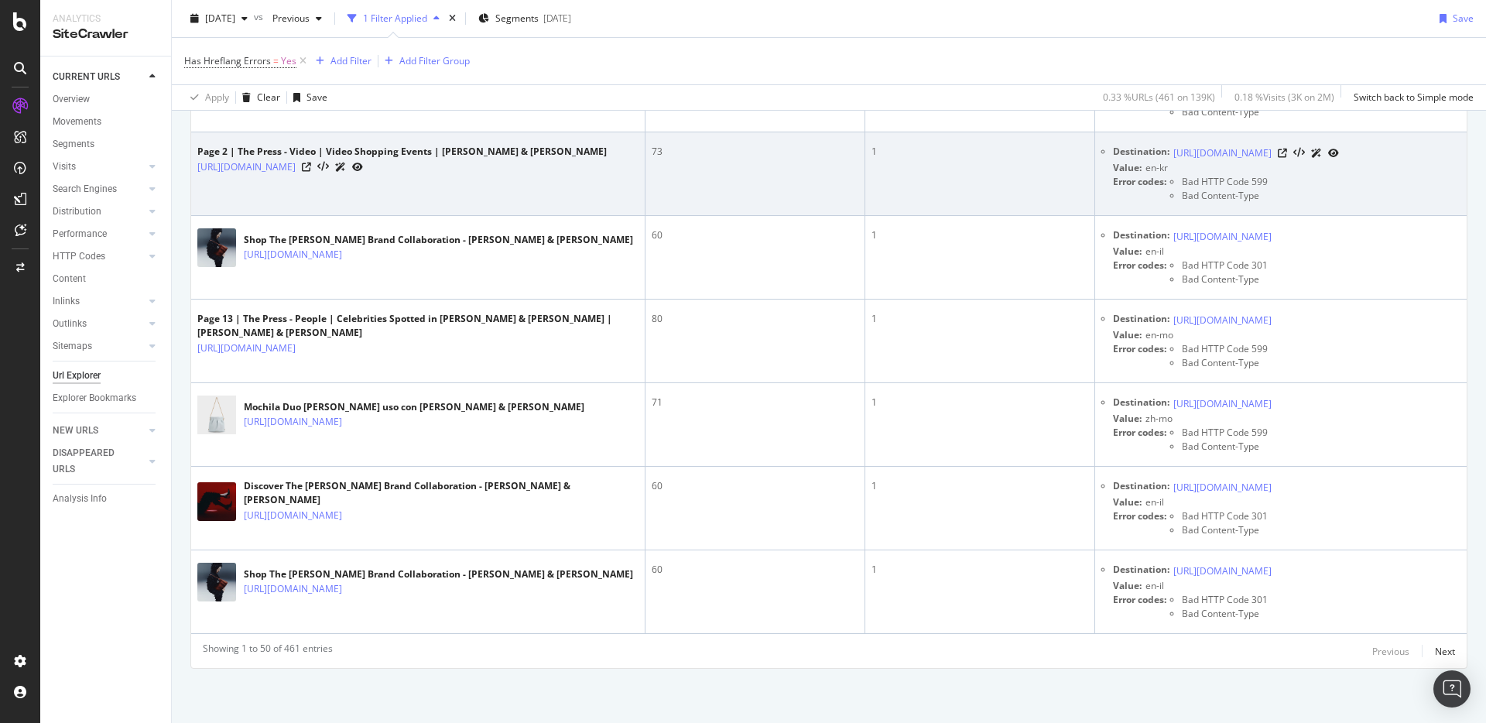
scroll to position [16518, 0]
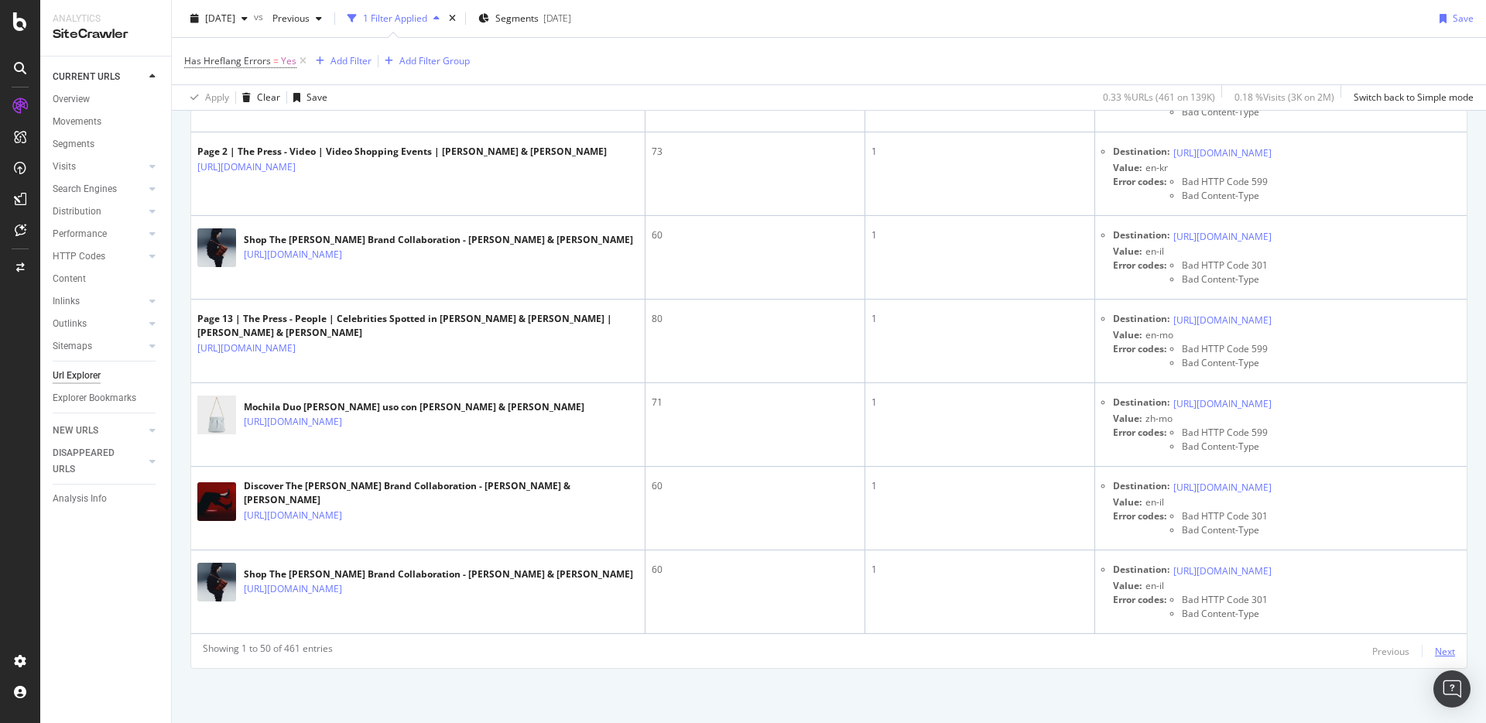
click at [1451, 647] on div "Next" at bounding box center [1445, 651] width 20 height 13
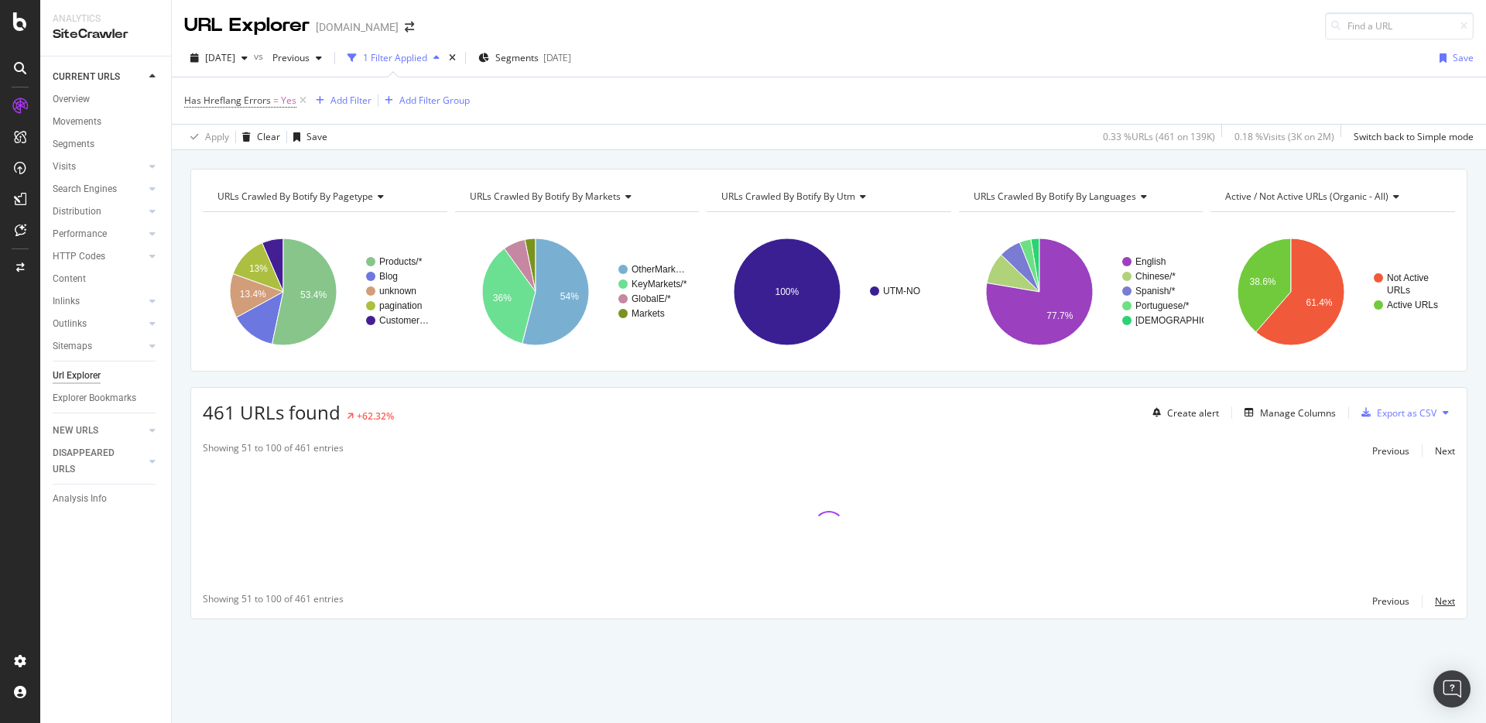
scroll to position [0, 0]
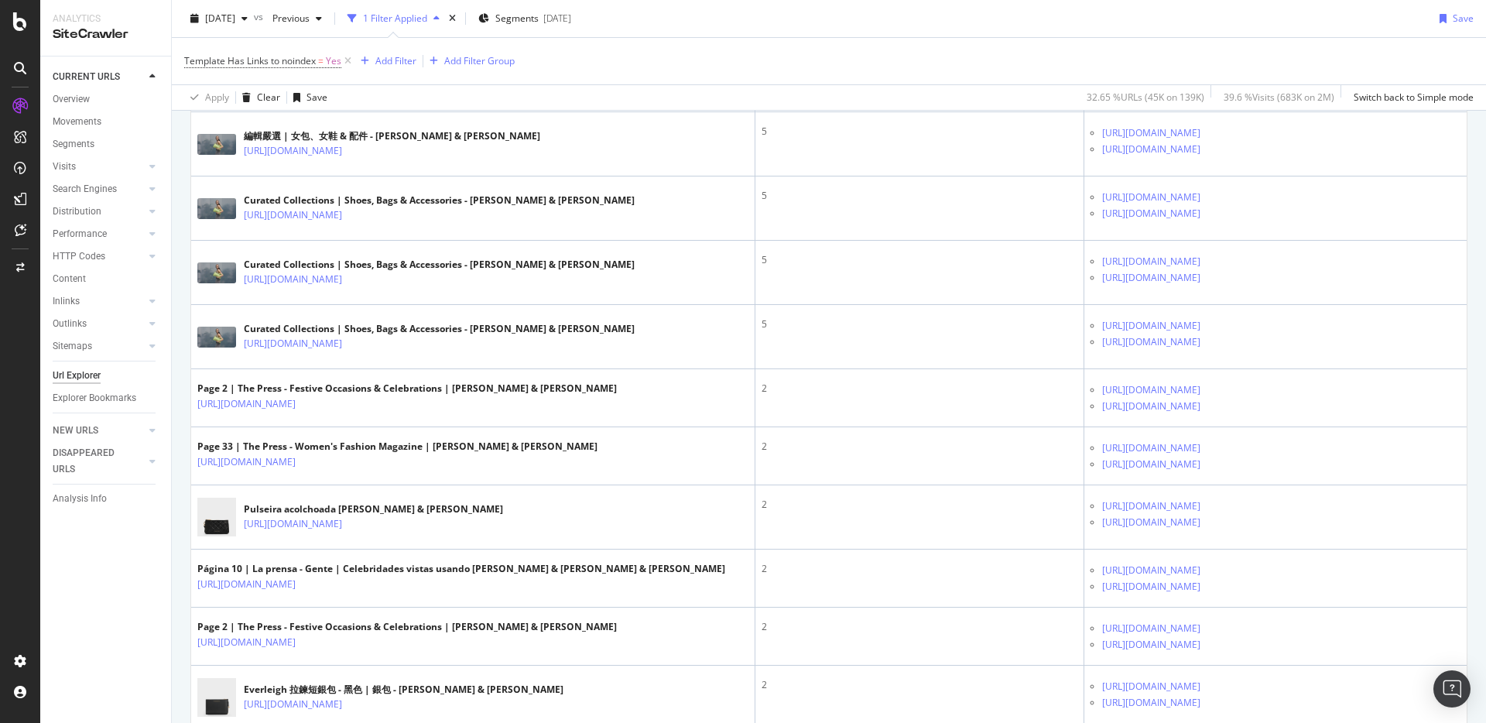
scroll to position [7, 0]
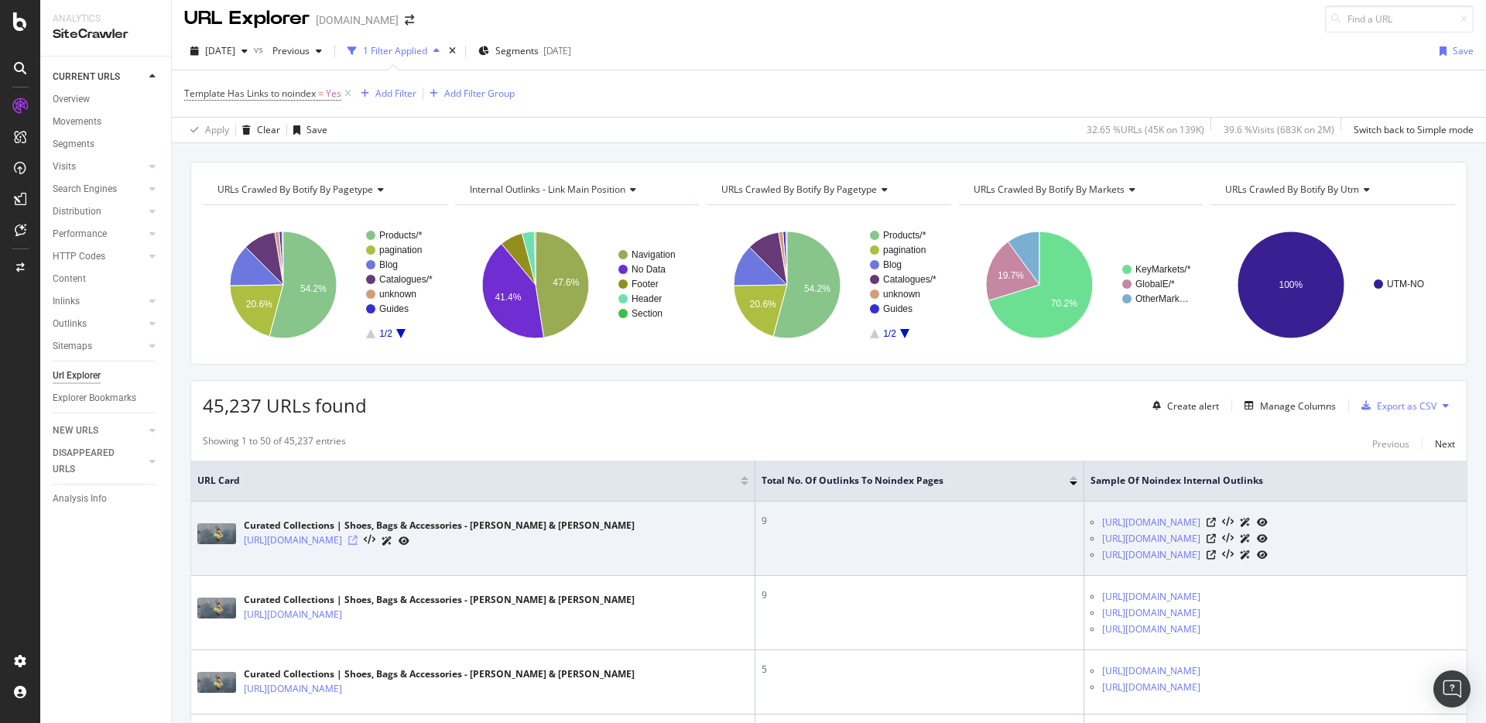
click at [358, 543] on icon at bounding box center [352, 540] width 9 height 9
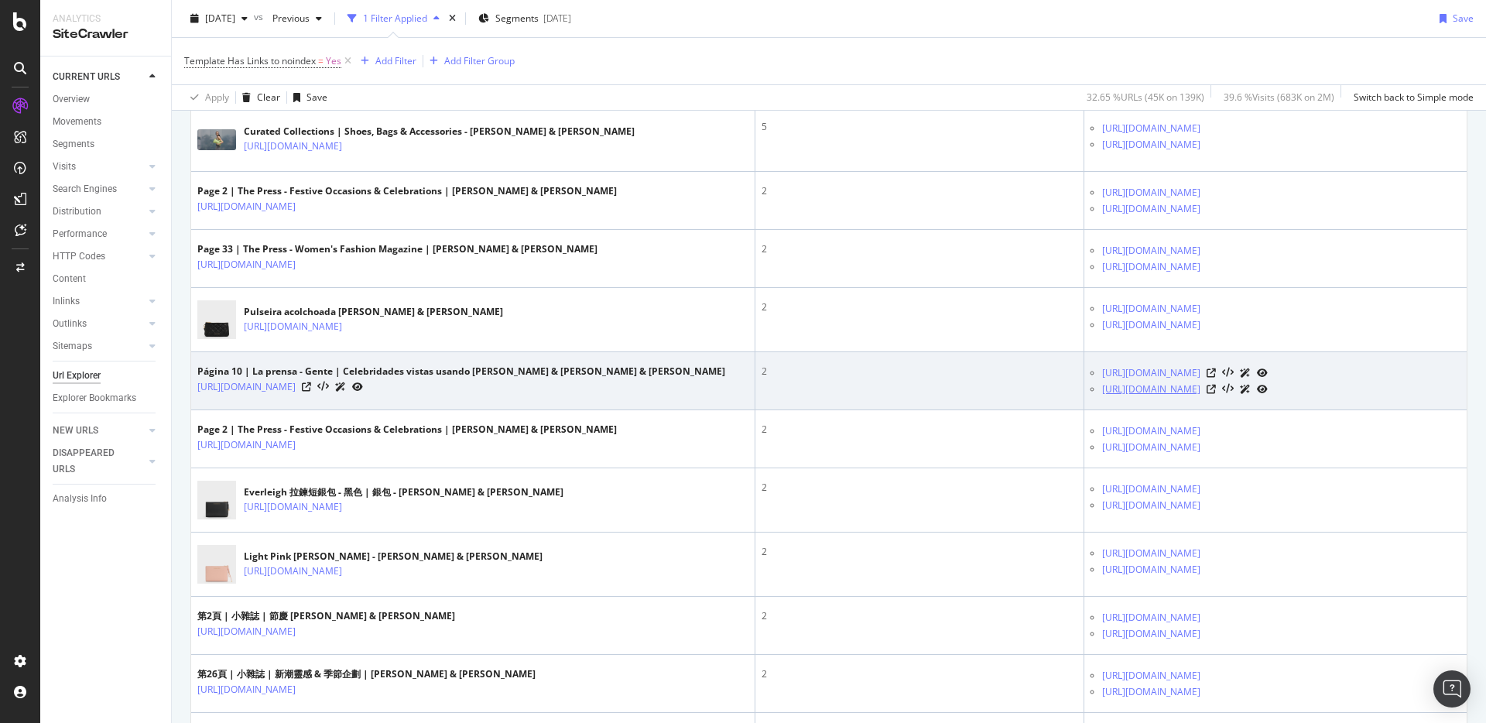
scroll to position [875, 0]
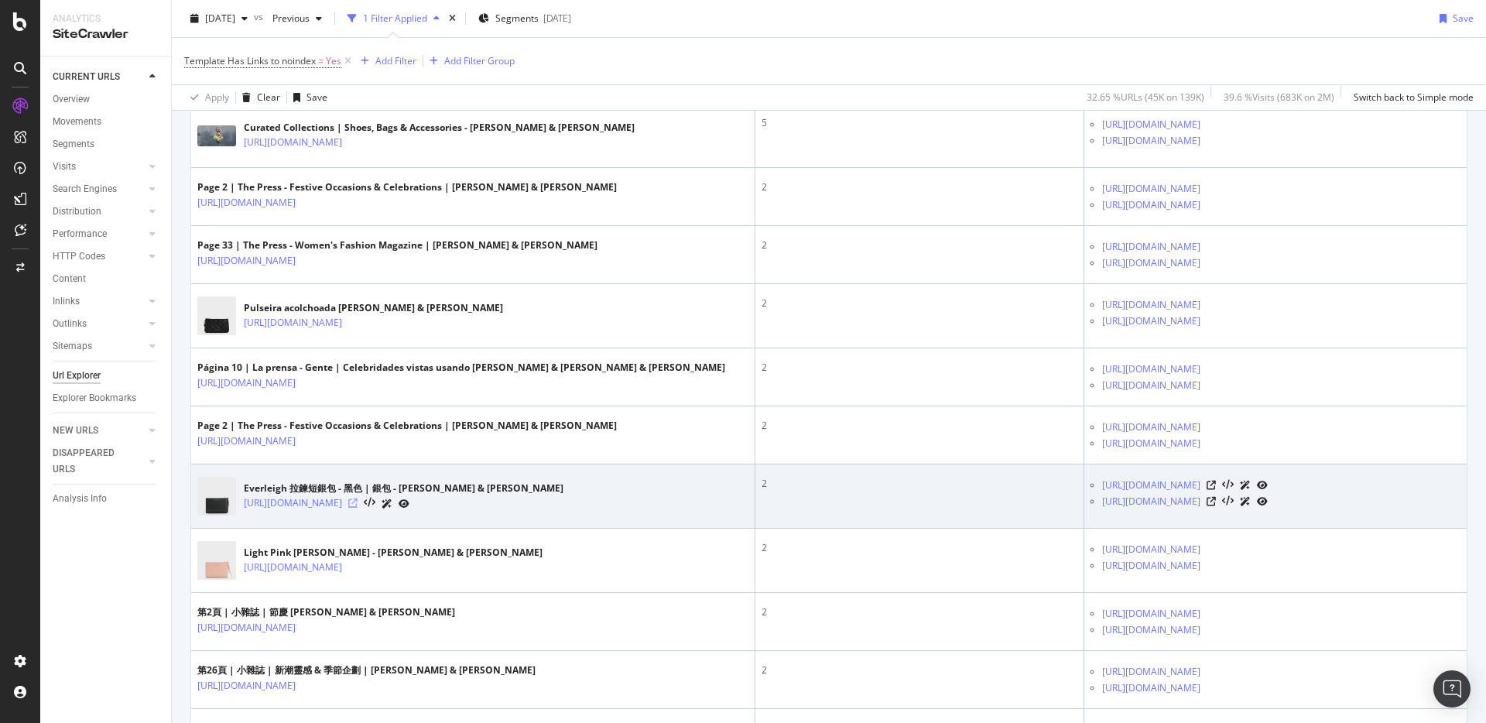
click at [358, 505] on icon at bounding box center [352, 503] width 9 height 9
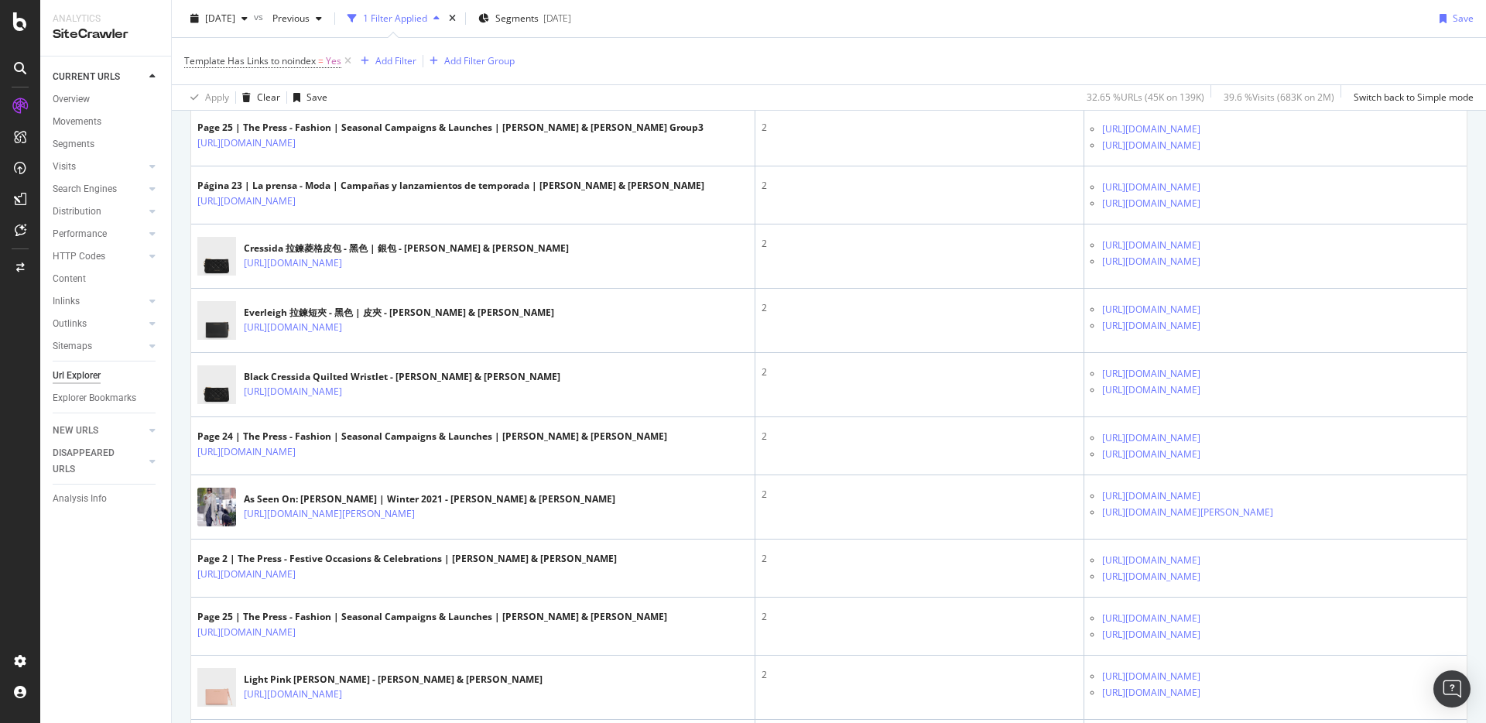
scroll to position [1522, 0]
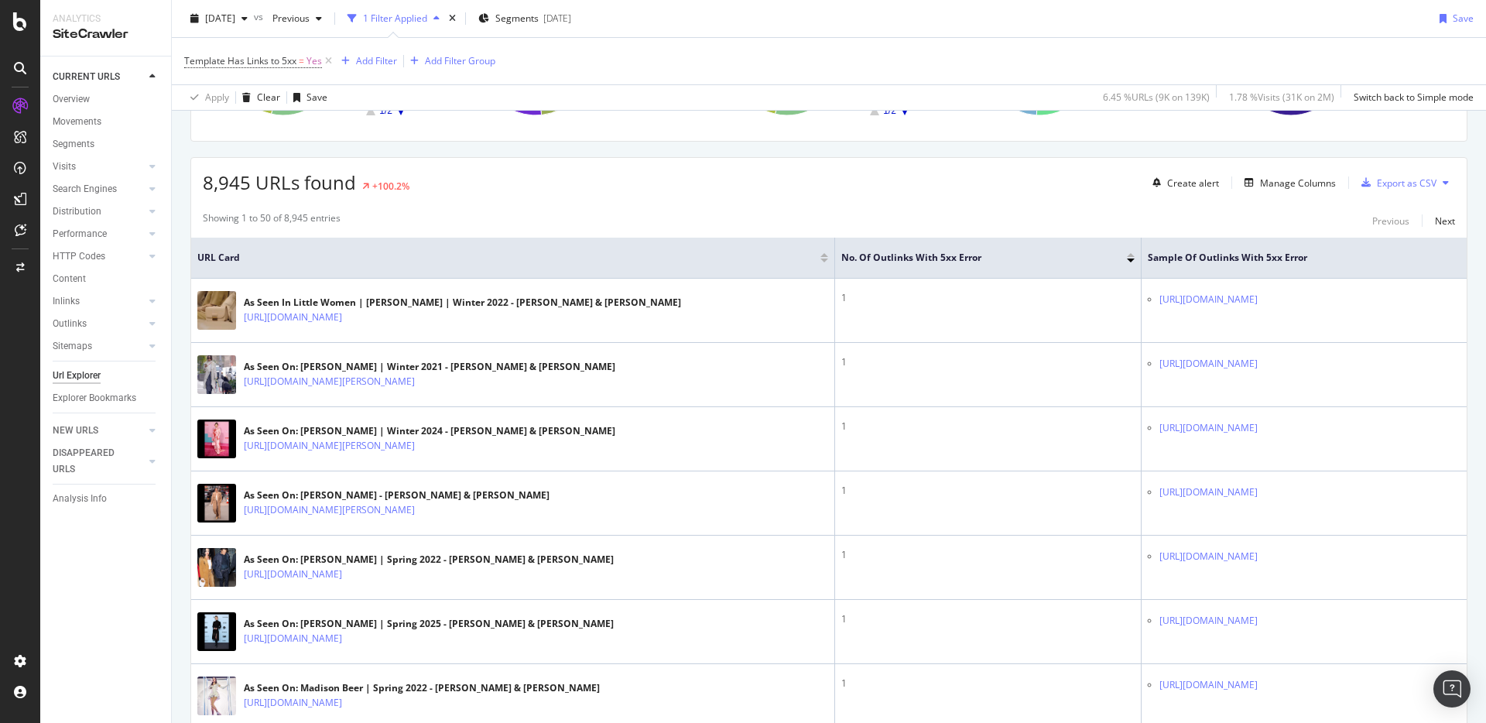
scroll to position [232, 0]
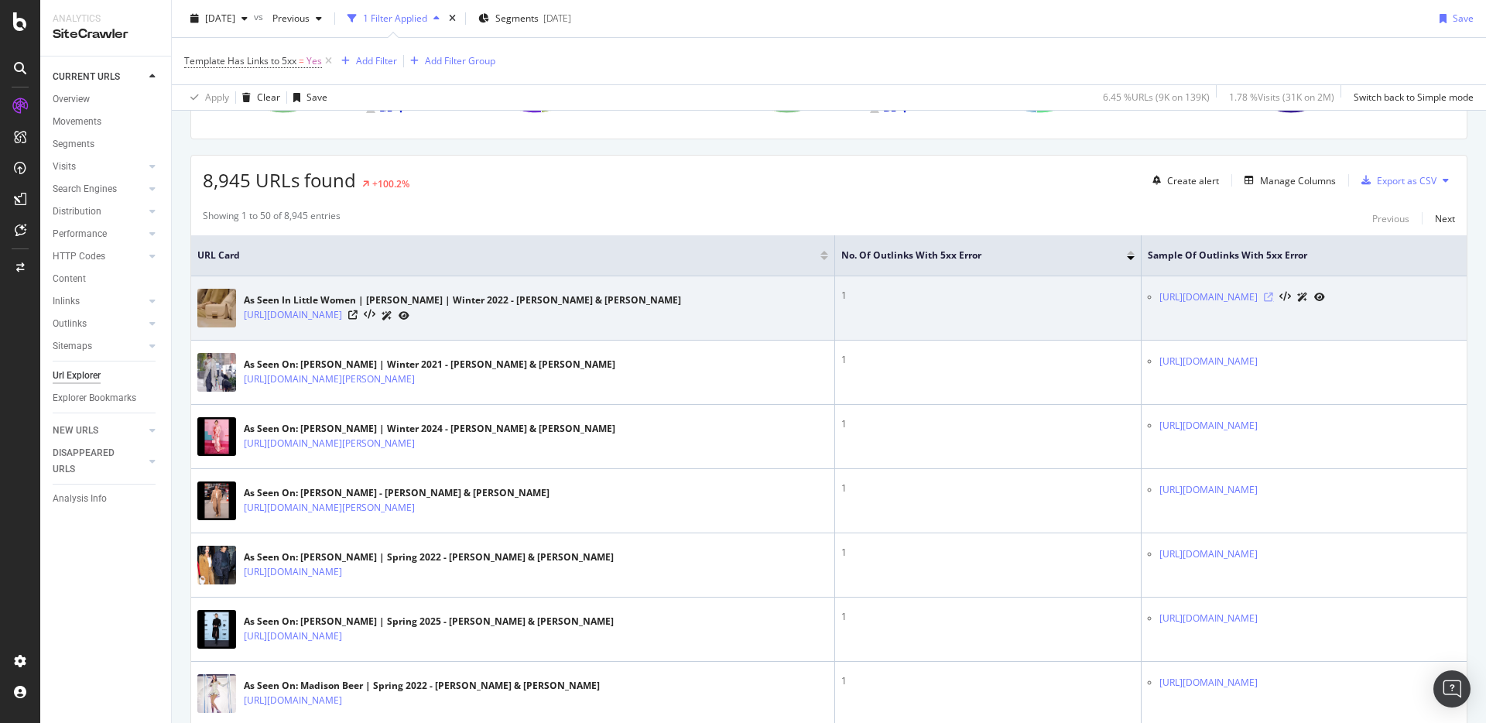
click at [1273, 302] on icon at bounding box center [1268, 297] width 9 height 9
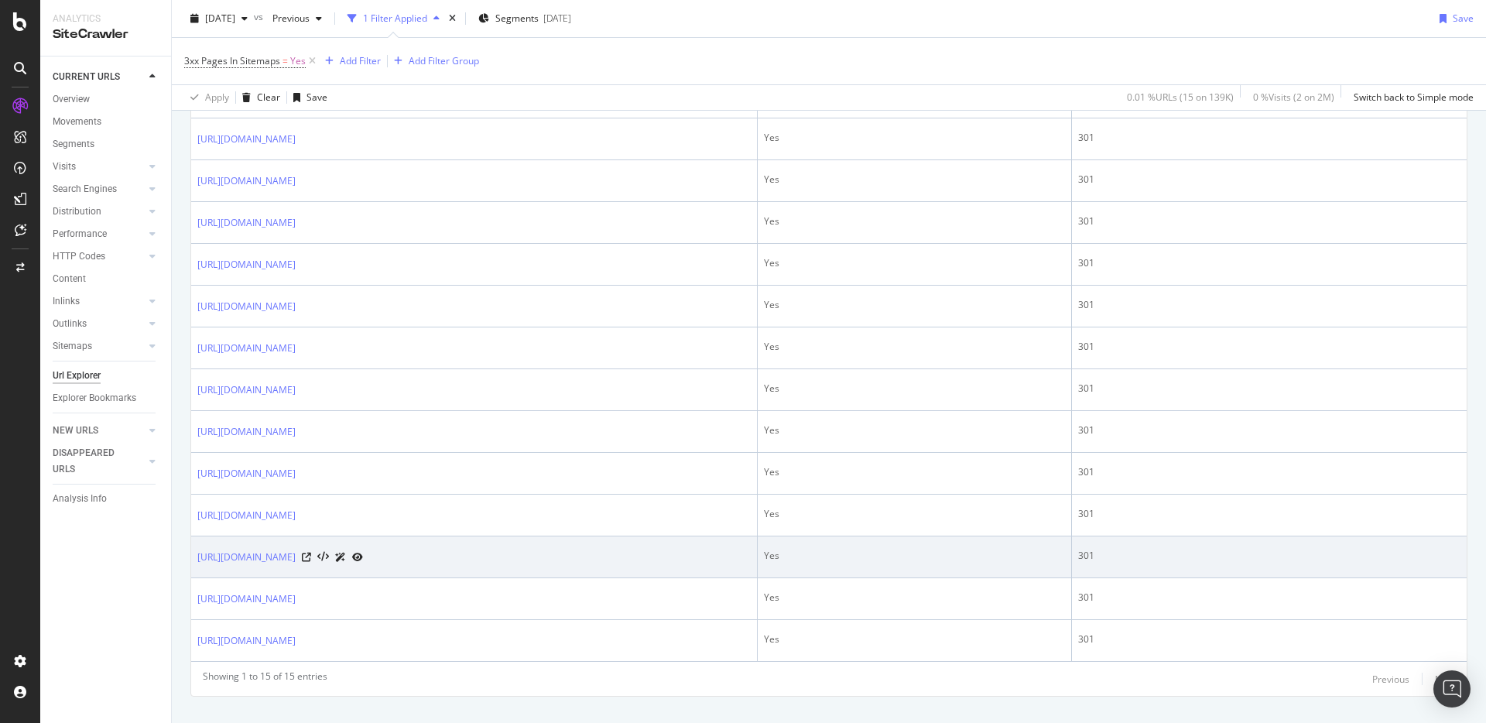
scroll to position [476, 0]
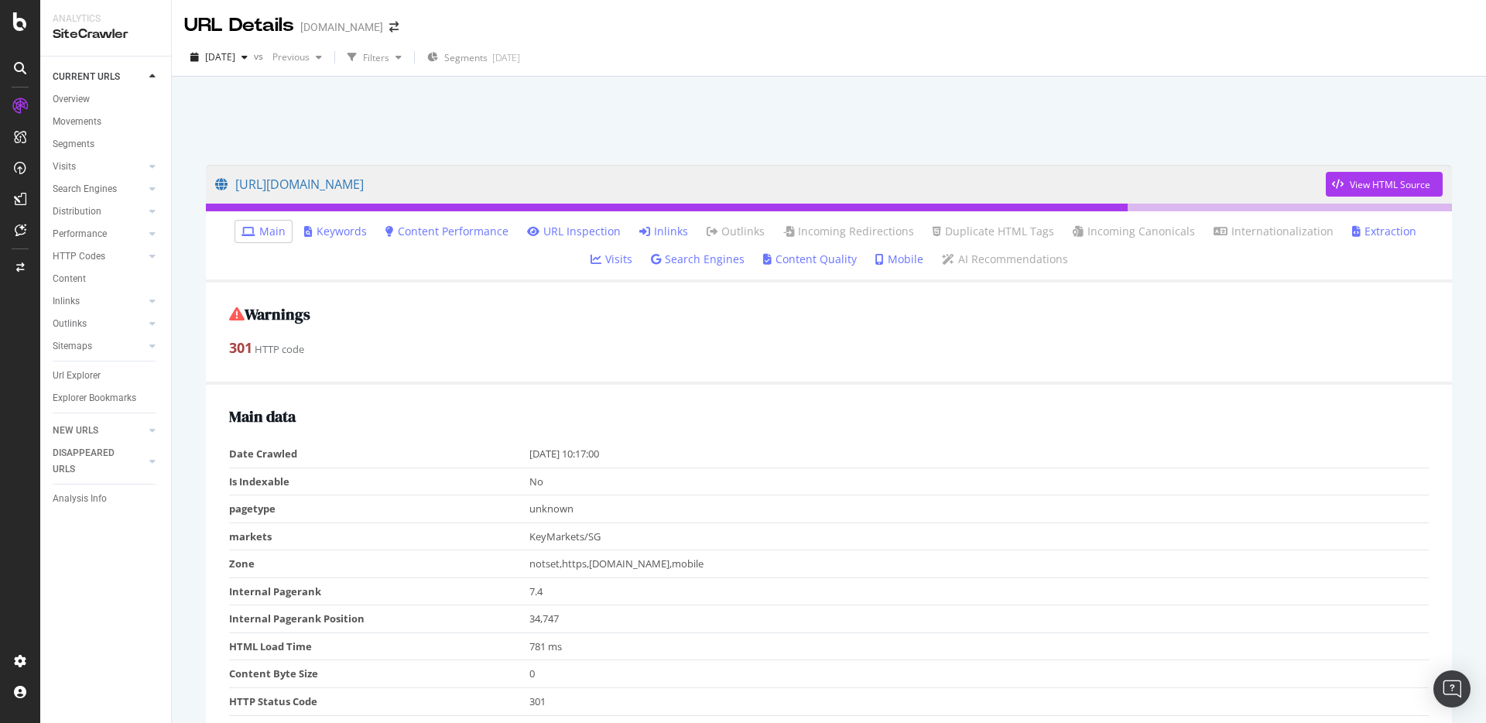
click at [644, 231] on link "Inlinks" at bounding box center [663, 231] width 49 height 15
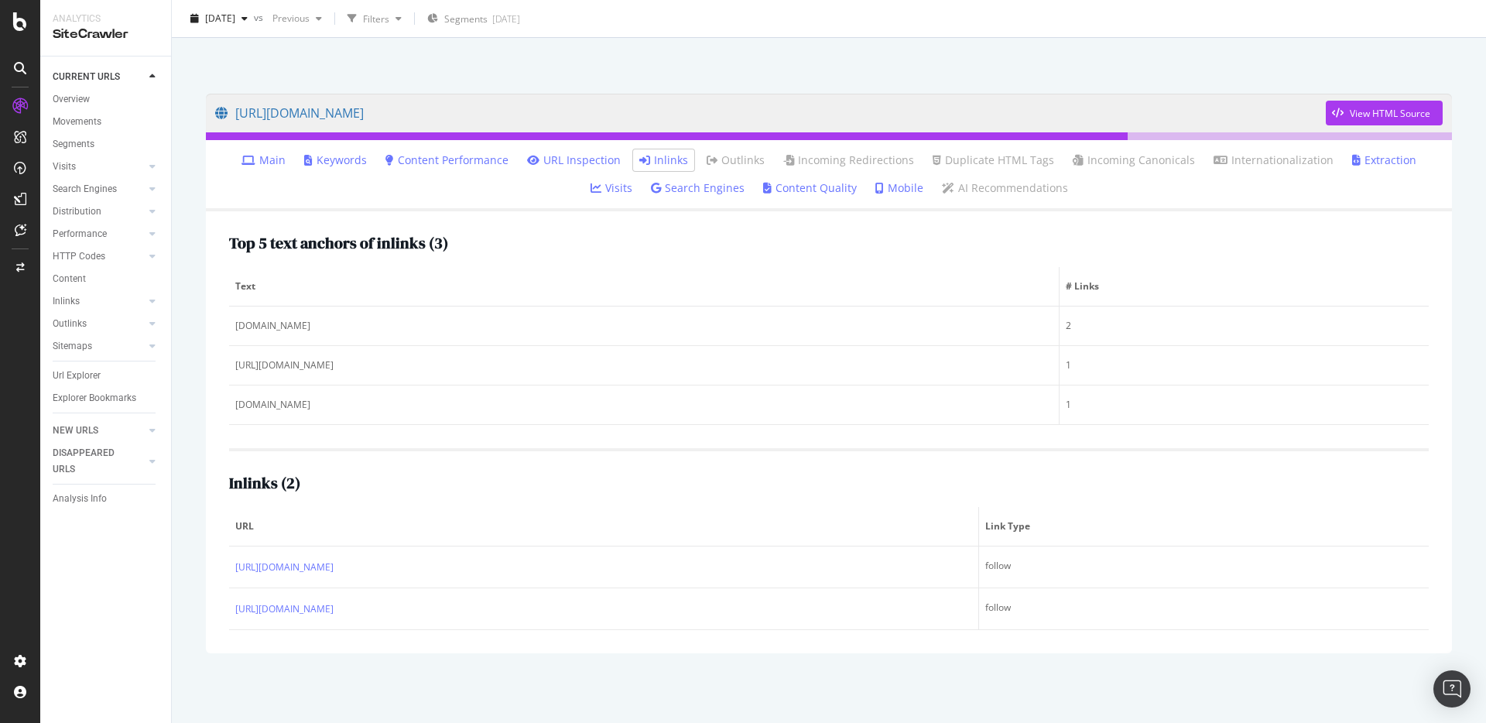
scroll to position [67, 0]
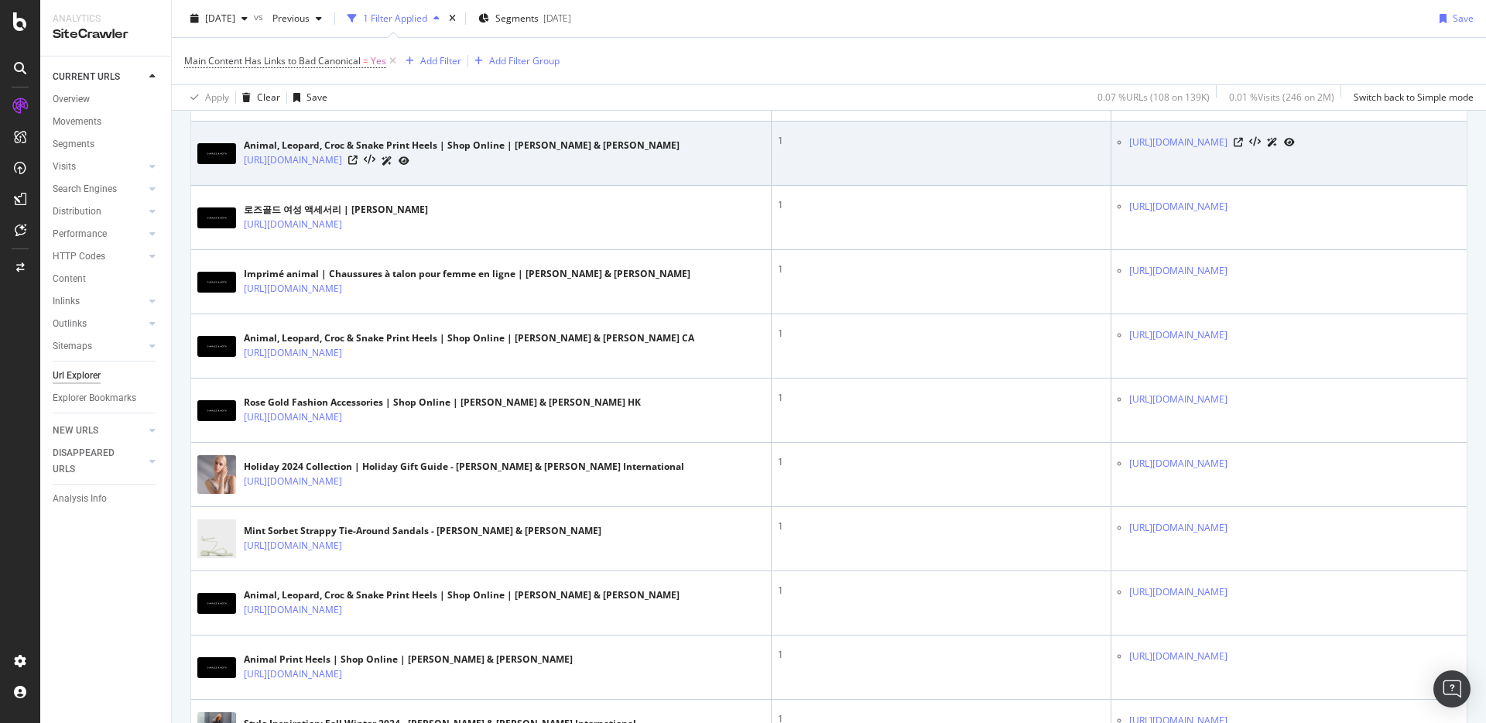
scroll to position [2841, 0]
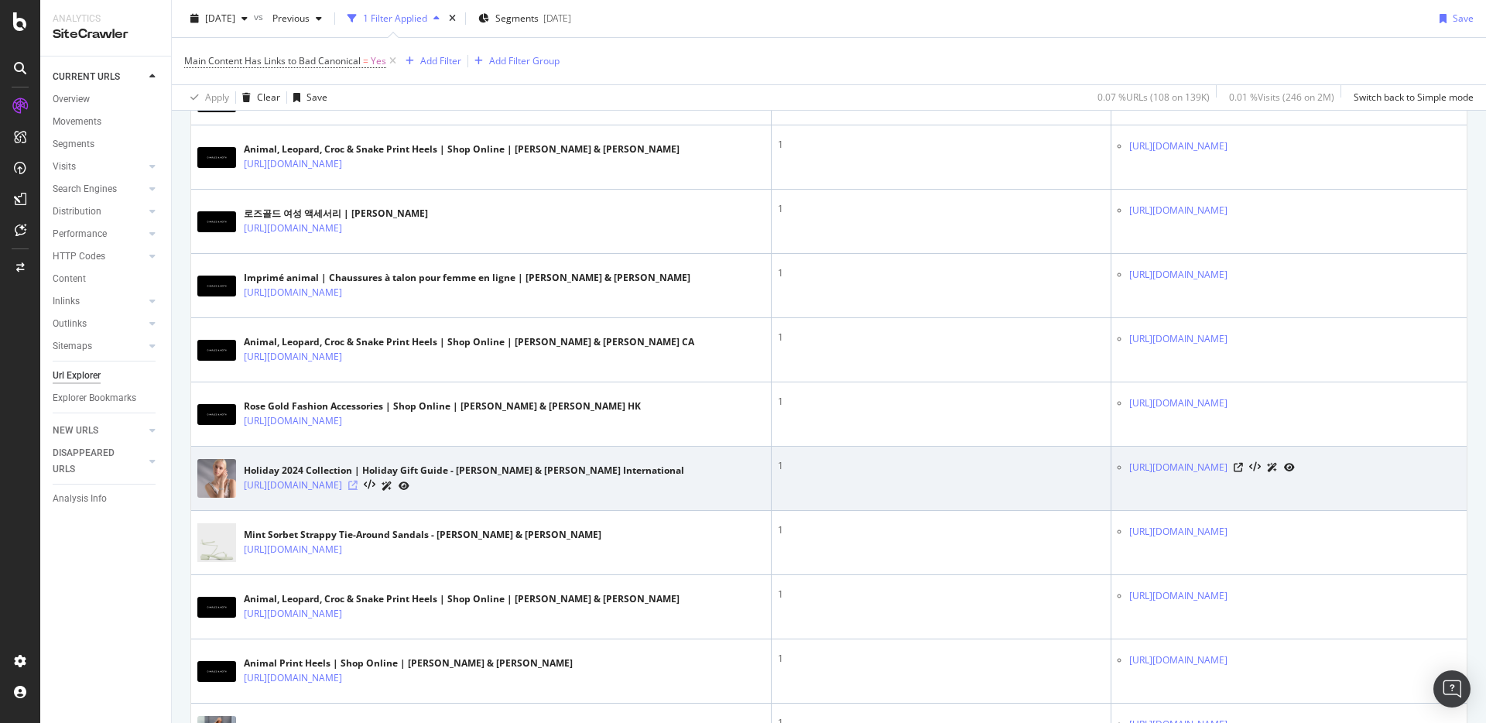
click at [358, 487] on icon at bounding box center [352, 485] width 9 height 9
click at [1234, 467] on icon at bounding box center [1238, 467] width 9 height 9
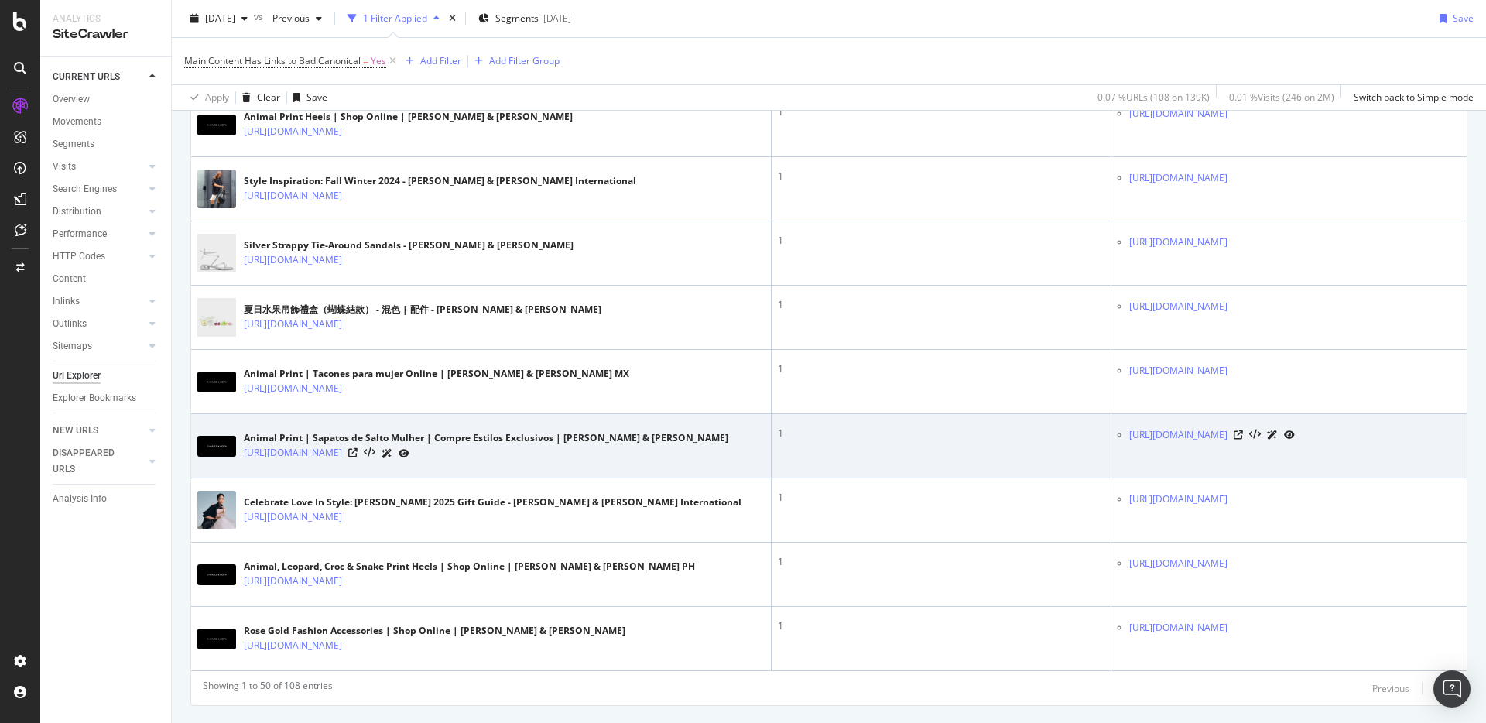
scroll to position [3425, 0]
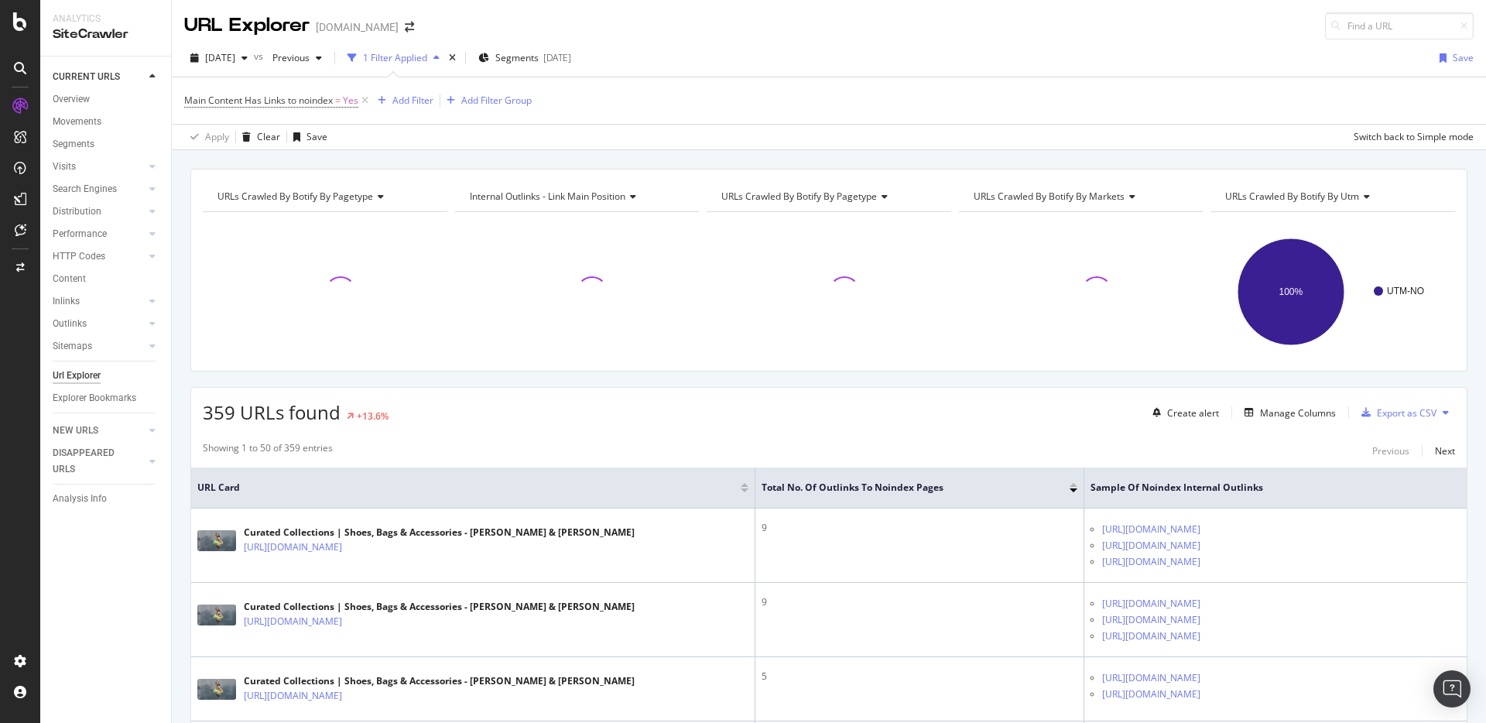
click at [852, 136] on div "Apply Clear Save Switch back to Simple mode" at bounding box center [829, 137] width 1314 height 26
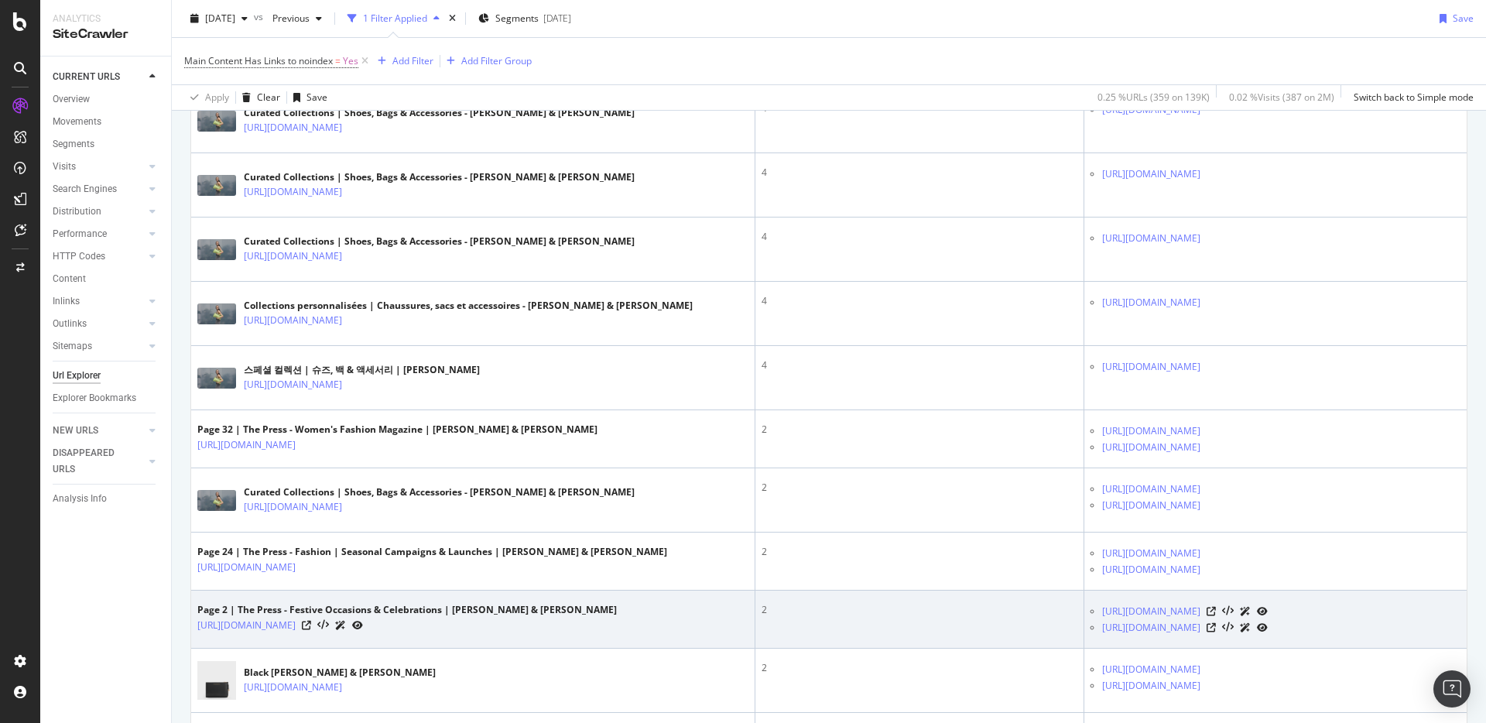
scroll to position [1661, 0]
